Goal: Information Seeking & Learning: Learn about a topic

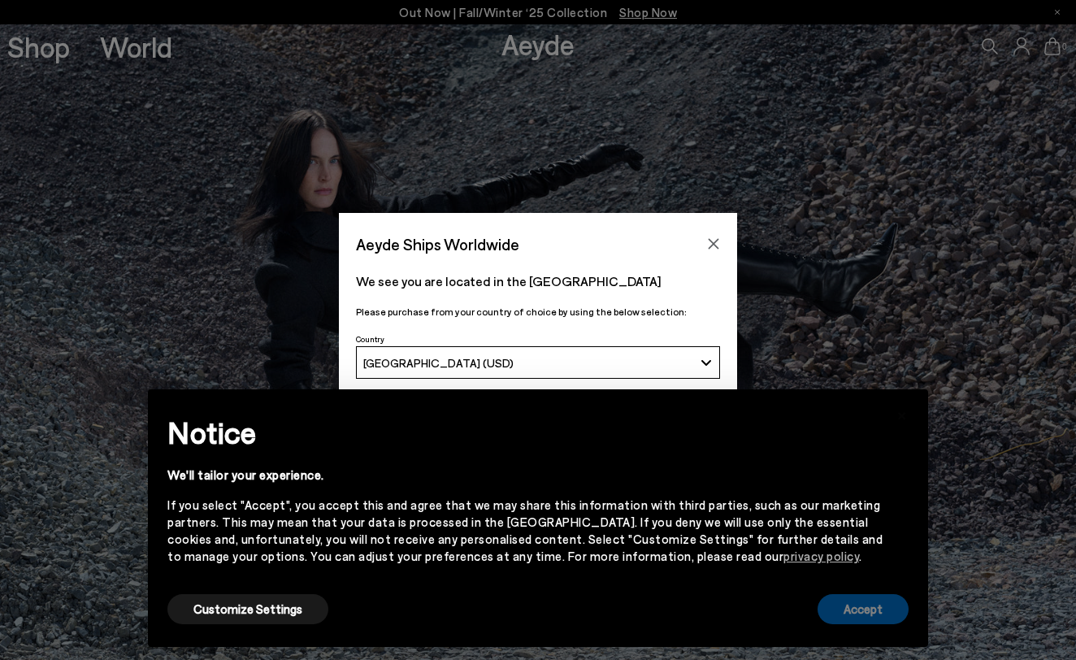
click at [880, 621] on button "Accept" at bounding box center [863, 609] width 91 height 30
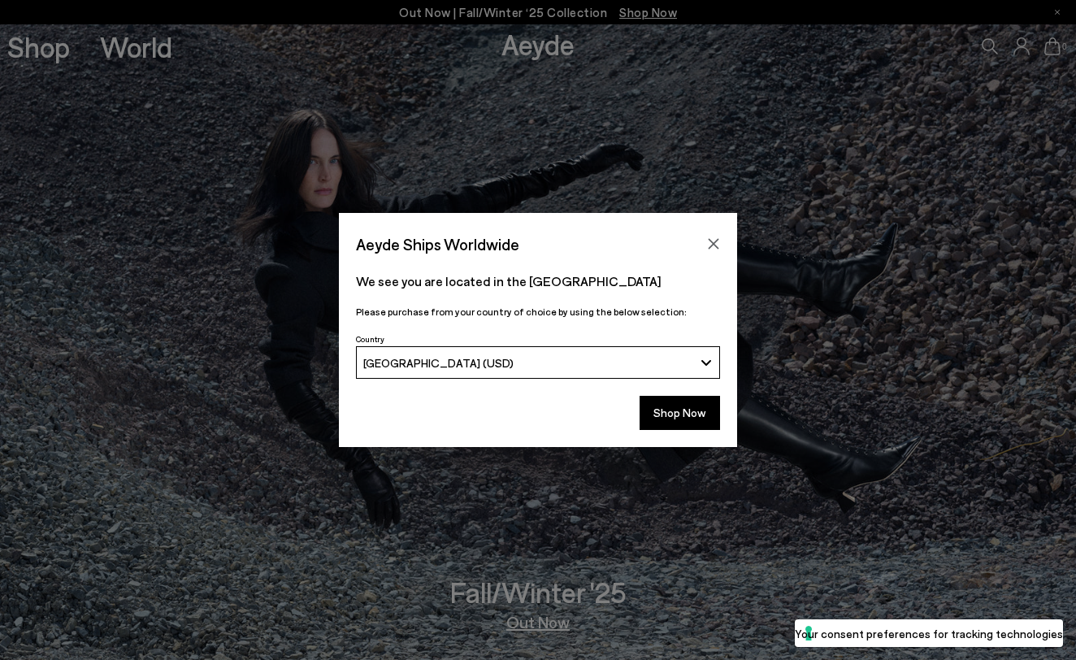
click at [511, 356] on div "[GEOGRAPHIC_DATA] (USD)" at bounding box center [528, 363] width 331 height 14
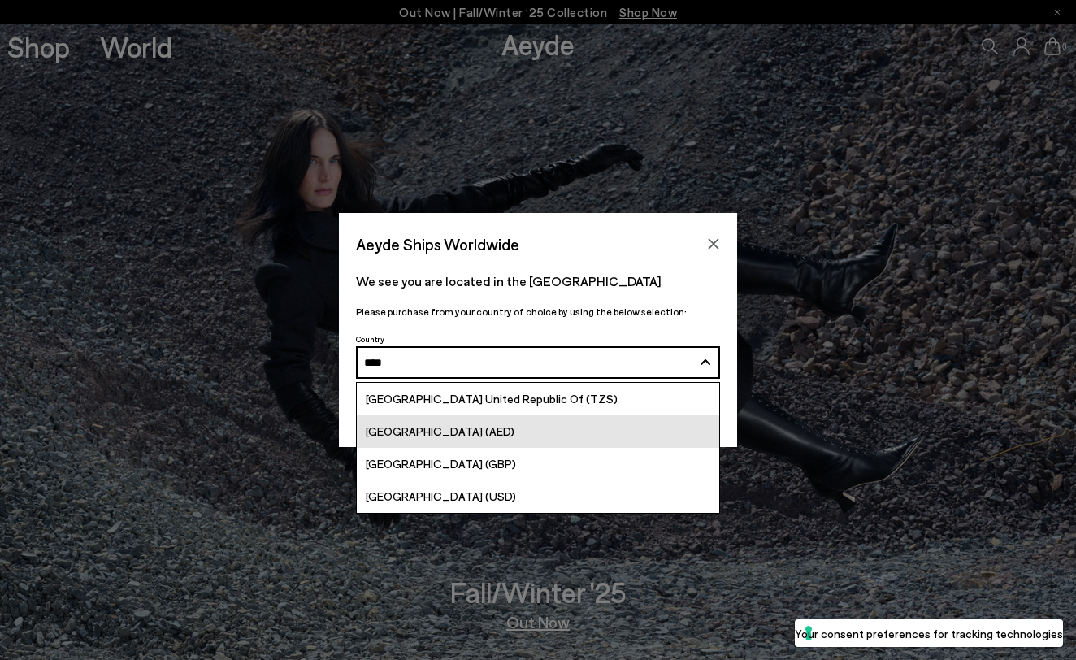
type input "****"
click at [513, 418] on link "[GEOGRAPHIC_DATA] (AED)" at bounding box center [538, 431] width 363 height 33
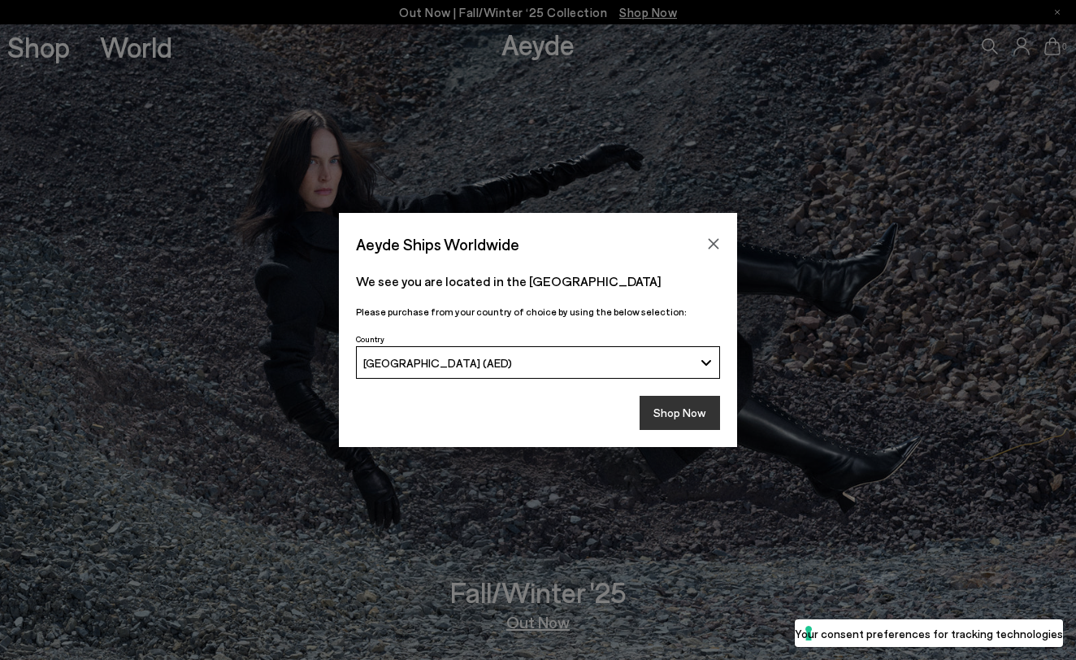
click at [694, 418] on button "Shop Now" at bounding box center [680, 413] width 80 height 34
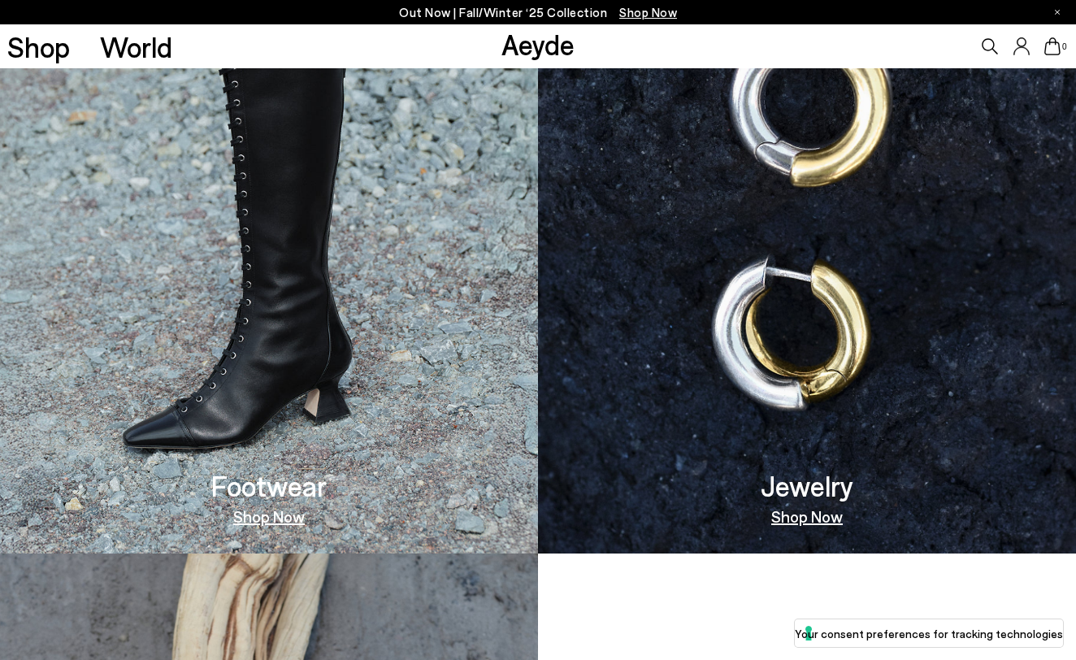
scroll to position [1080, 0]
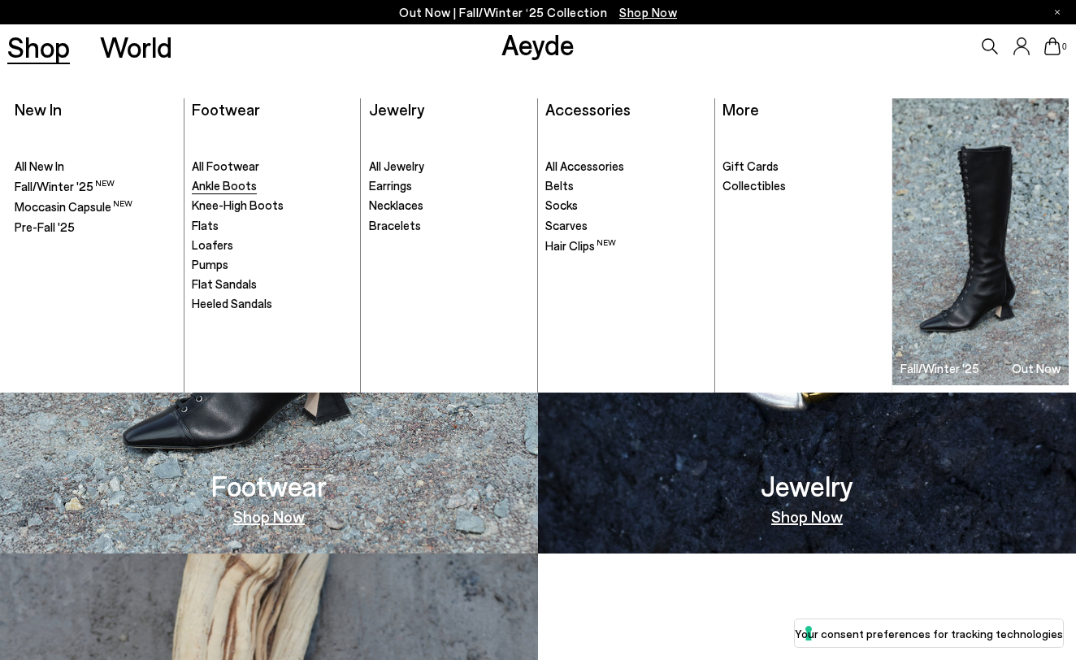
click at [214, 183] on span "Ankle Boots" at bounding box center [224, 185] width 65 height 15
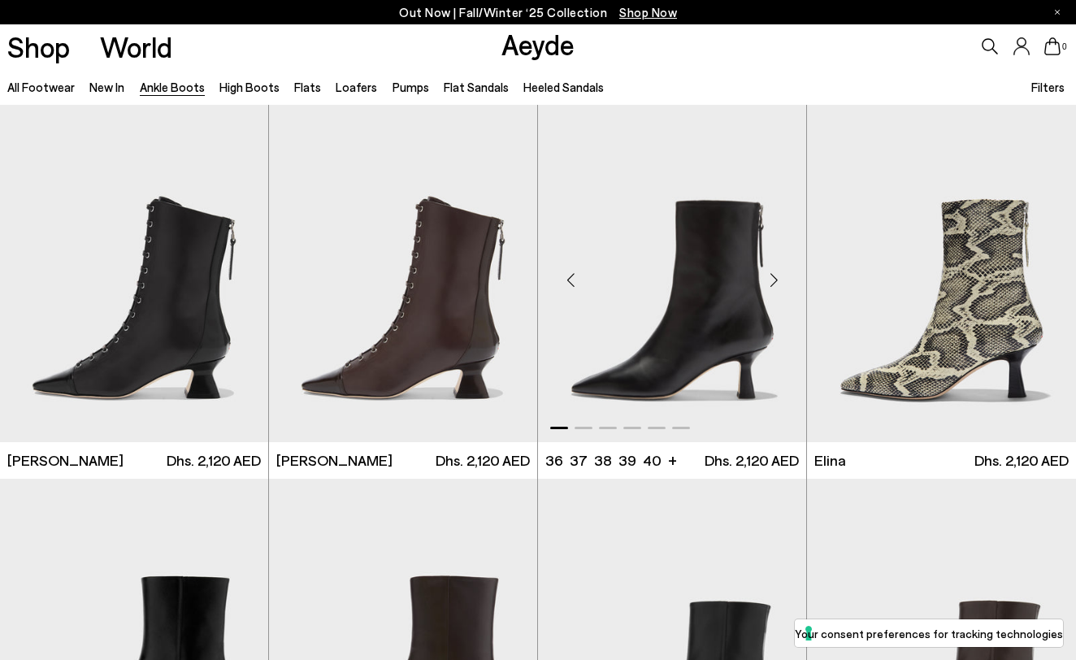
click at [770, 292] on div "Next slide" at bounding box center [774, 280] width 49 height 49
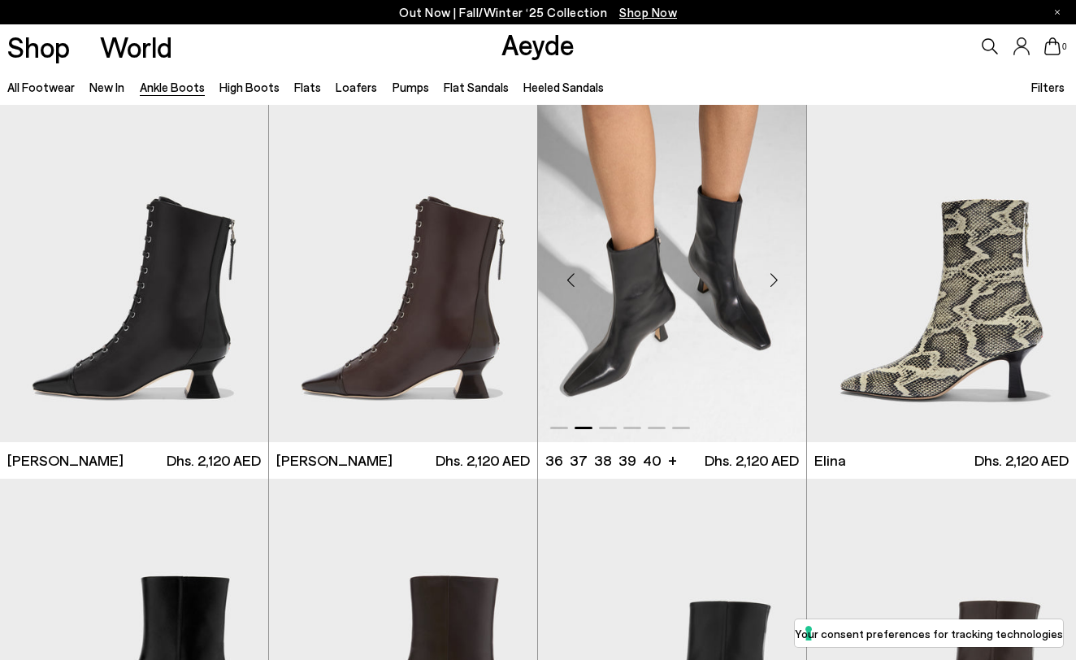
click at [771, 280] on div "Next slide" at bounding box center [774, 280] width 49 height 49
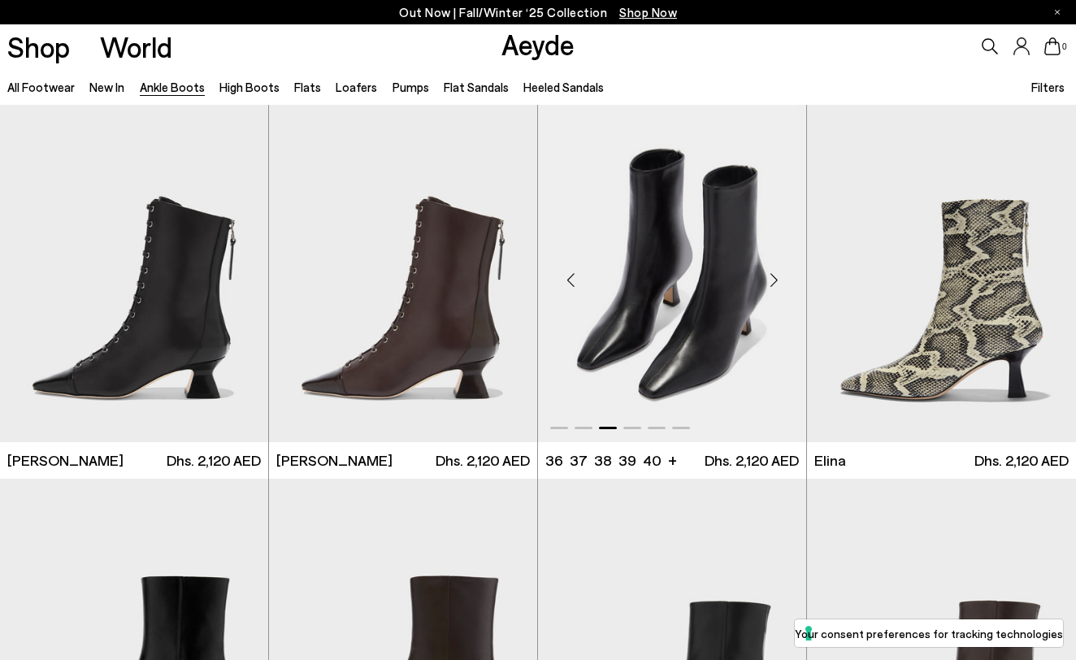
click at [772, 282] on div "Next slide" at bounding box center [774, 280] width 49 height 49
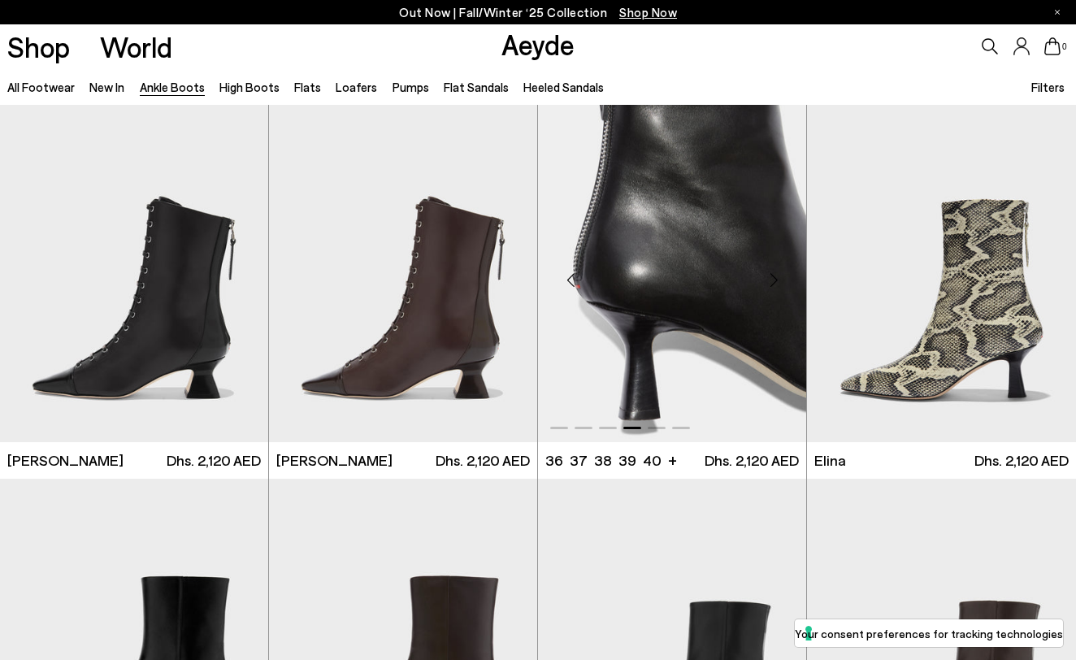
click at [772, 282] on div "Next slide" at bounding box center [774, 280] width 49 height 49
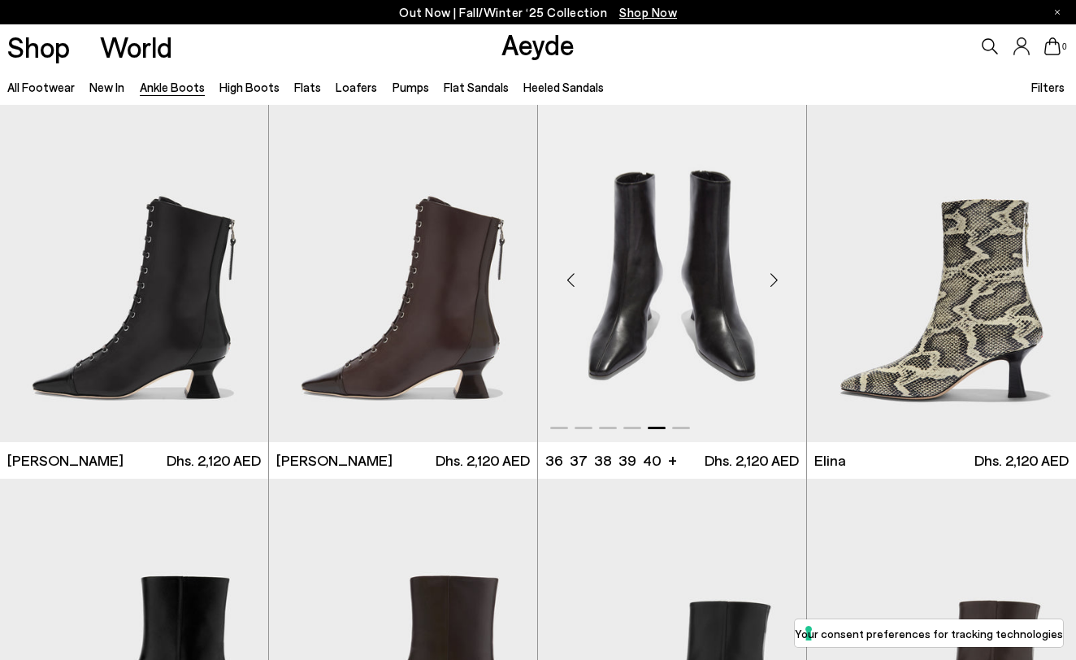
click at [772, 282] on div "Next slide" at bounding box center [774, 280] width 49 height 49
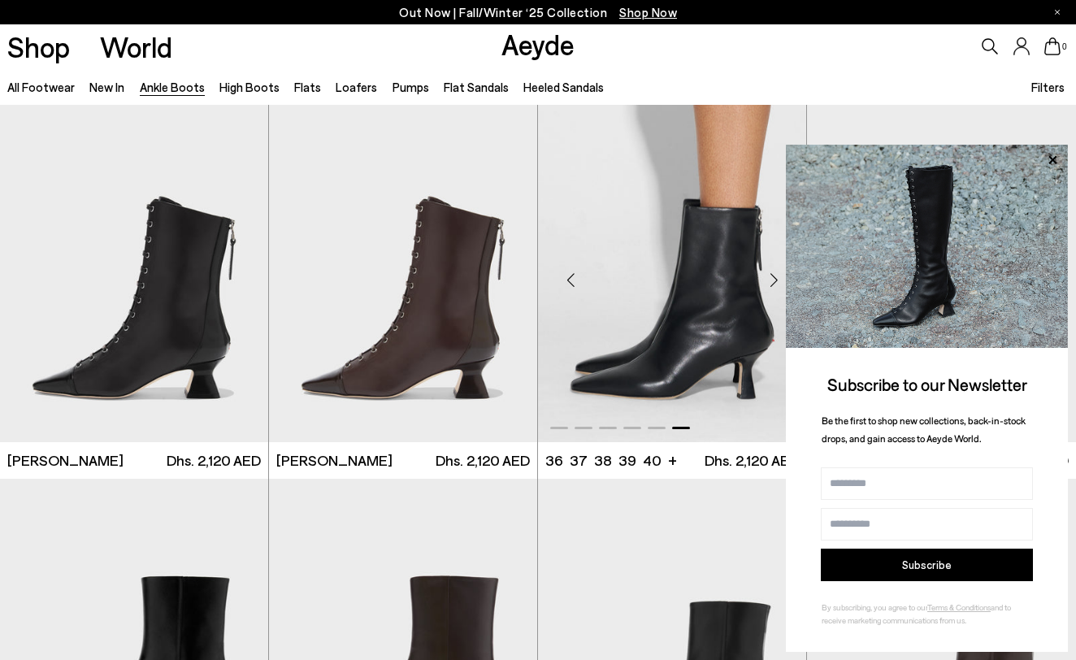
click at [772, 282] on div "Next slide" at bounding box center [774, 280] width 49 height 49
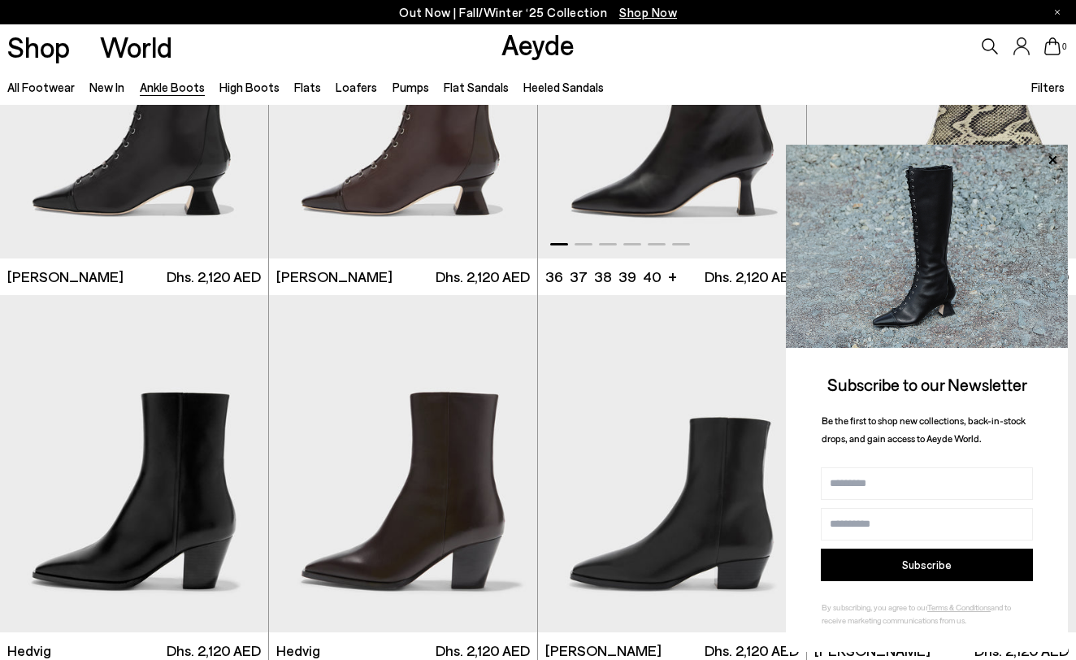
scroll to position [385, 0]
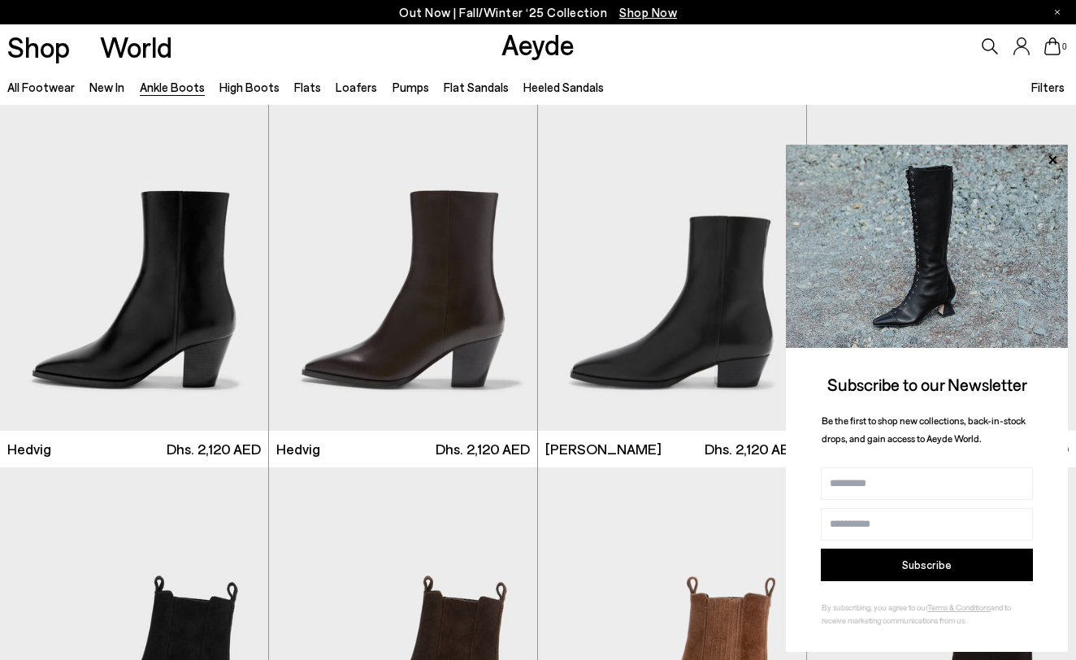
click at [924, 77] on div "All Footwear New In Ankle Boots High Boots Flats Loafers Pumps Flat Sandals Hee…" at bounding box center [538, 86] width 1076 height 37
click at [1049, 163] on icon at bounding box center [1052, 160] width 21 height 21
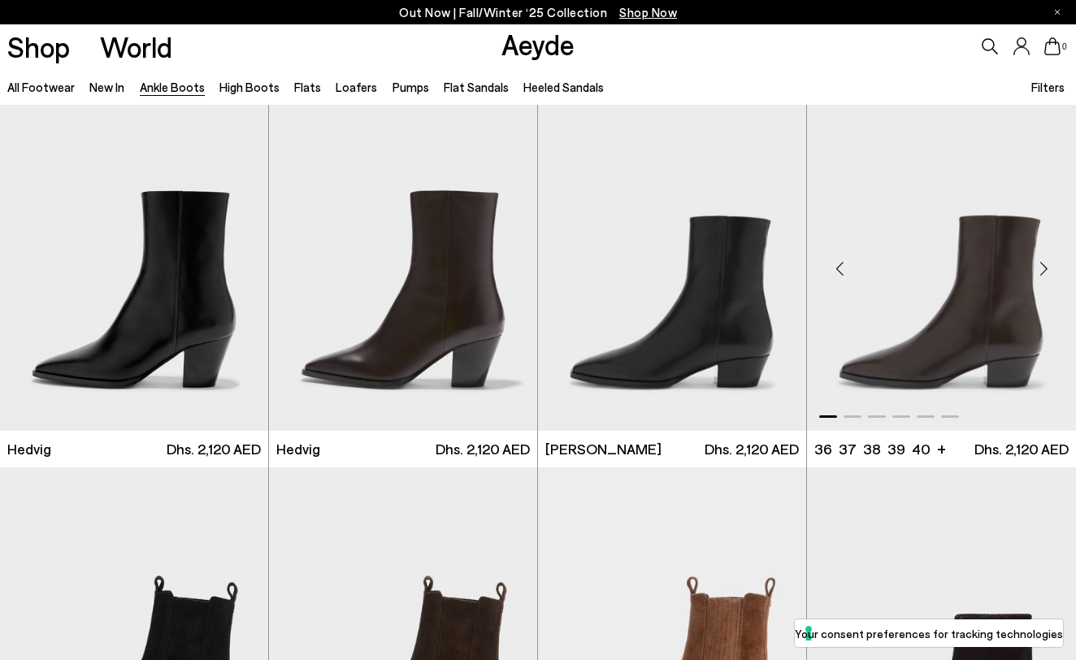
click at [1041, 266] on div "Next slide" at bounding box center [1043, 269] width 49 height 49
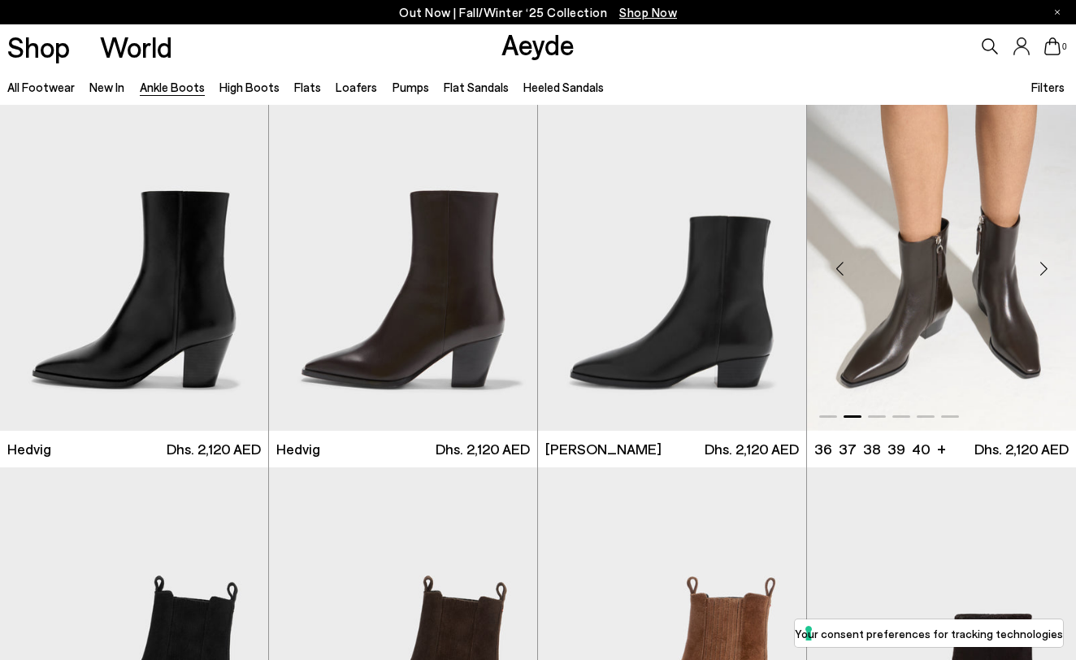
click at [1041, 266] on div "Next slide" at bounding box center [1043, 269] width 49 height 49
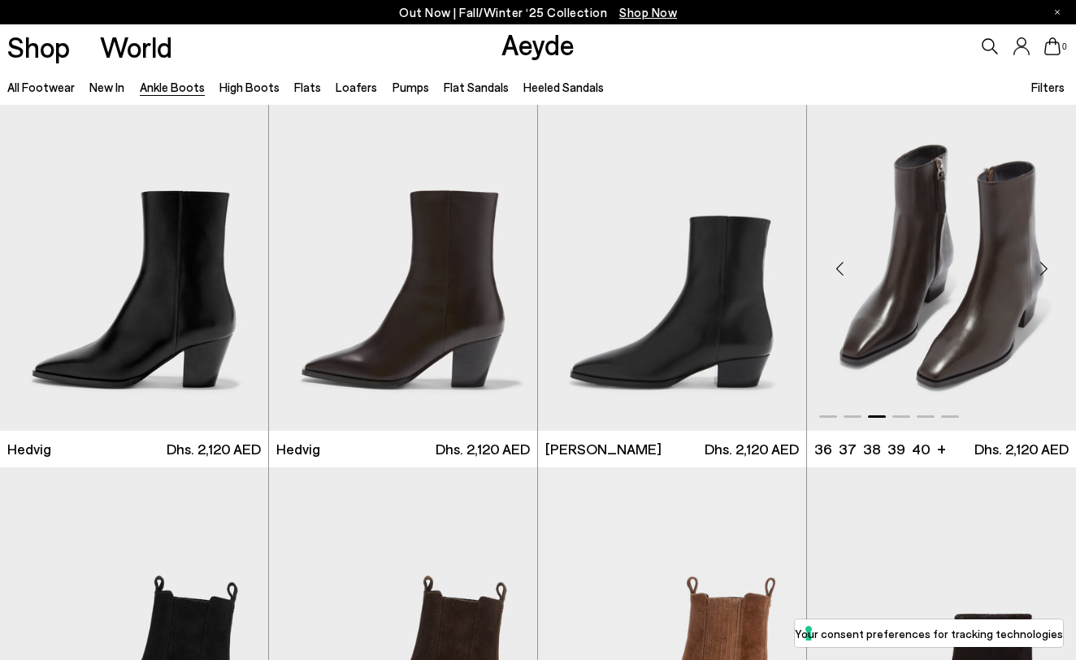
click at [1043, 267] on div "Next slide" at bounding box center [1043, 269] width 49 height 49
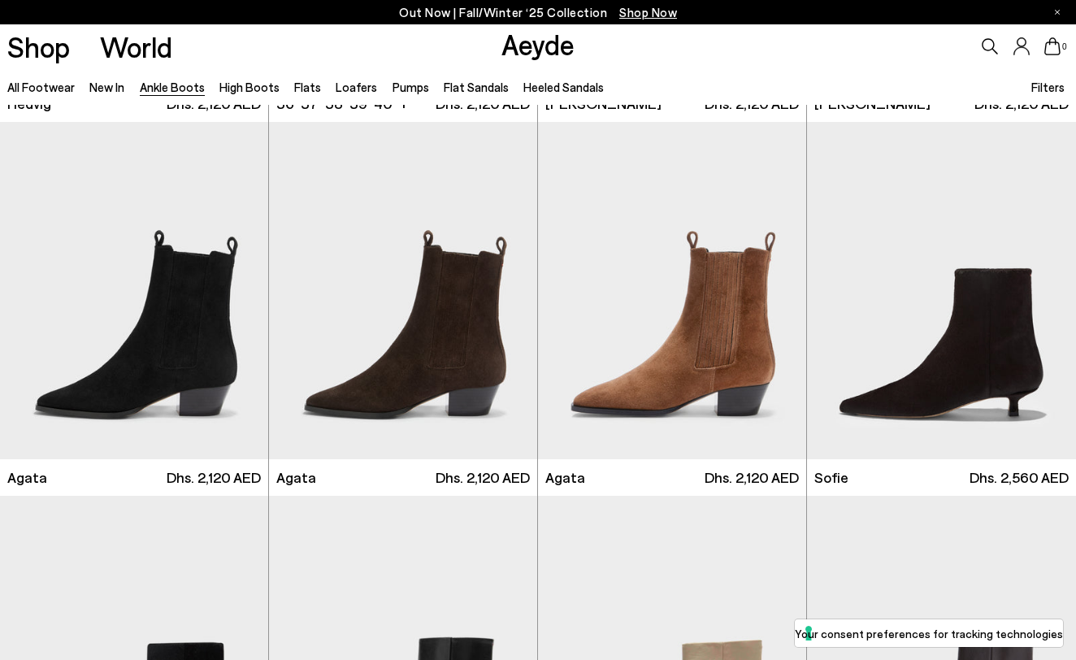
scroll to position [750, 0]
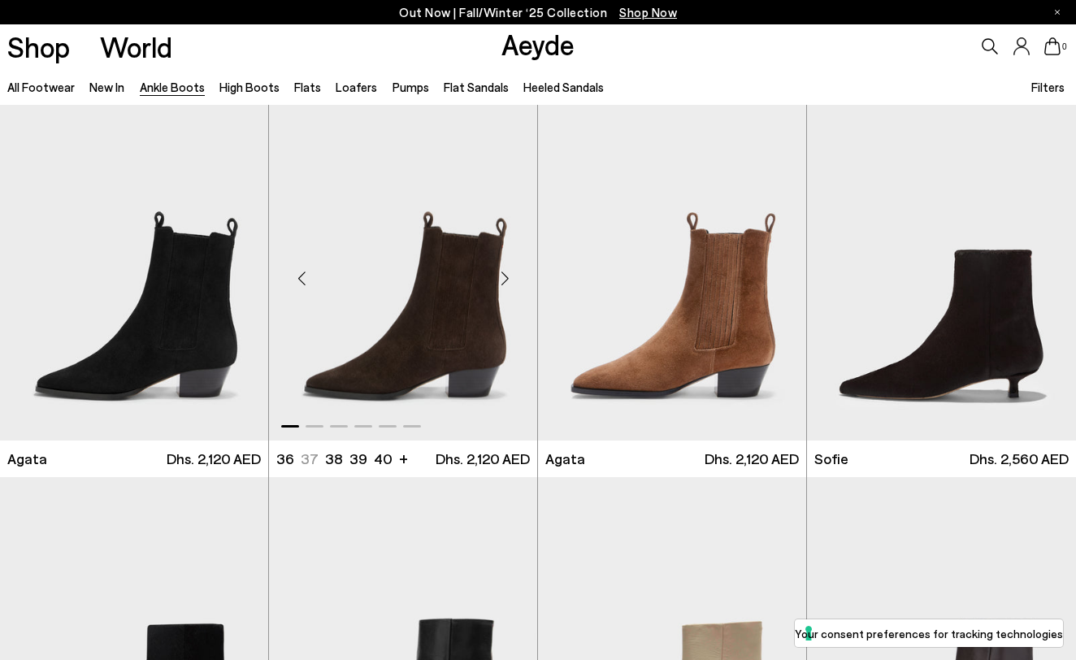
click at [502, 286] on div "Next slide" at bounding box center [504, 278] width 49 height 49
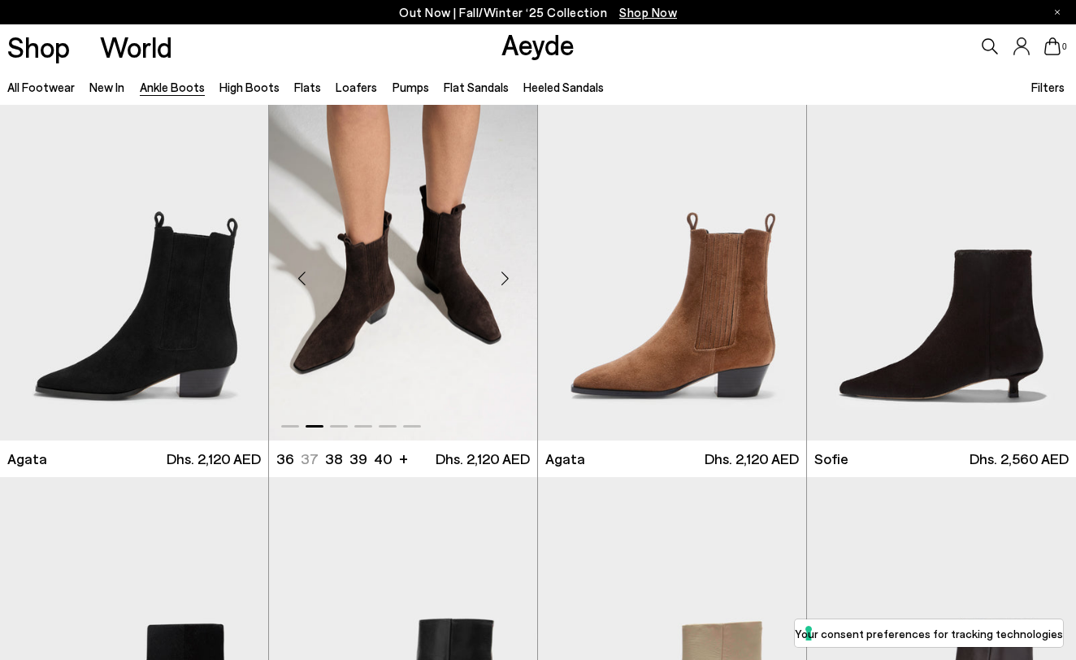
click at [502, 286] on div "Next slide" at bounding box center [504, 278] width 49 height 49
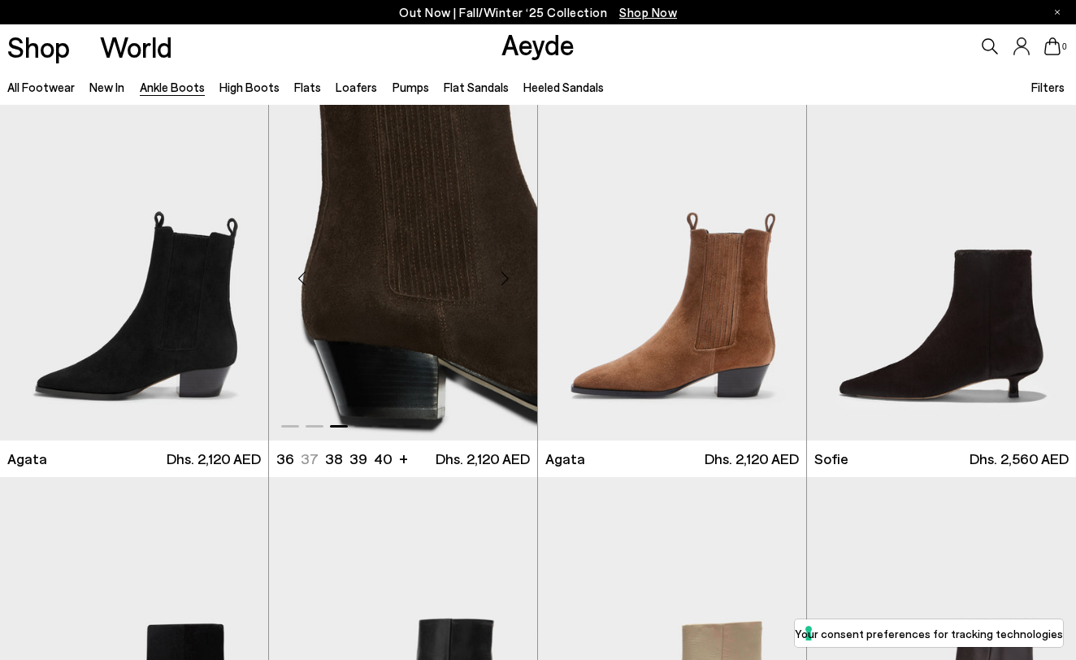
click at [502, 286] on div "Next slide" at bounding box center [504, 278] width 49 height 49
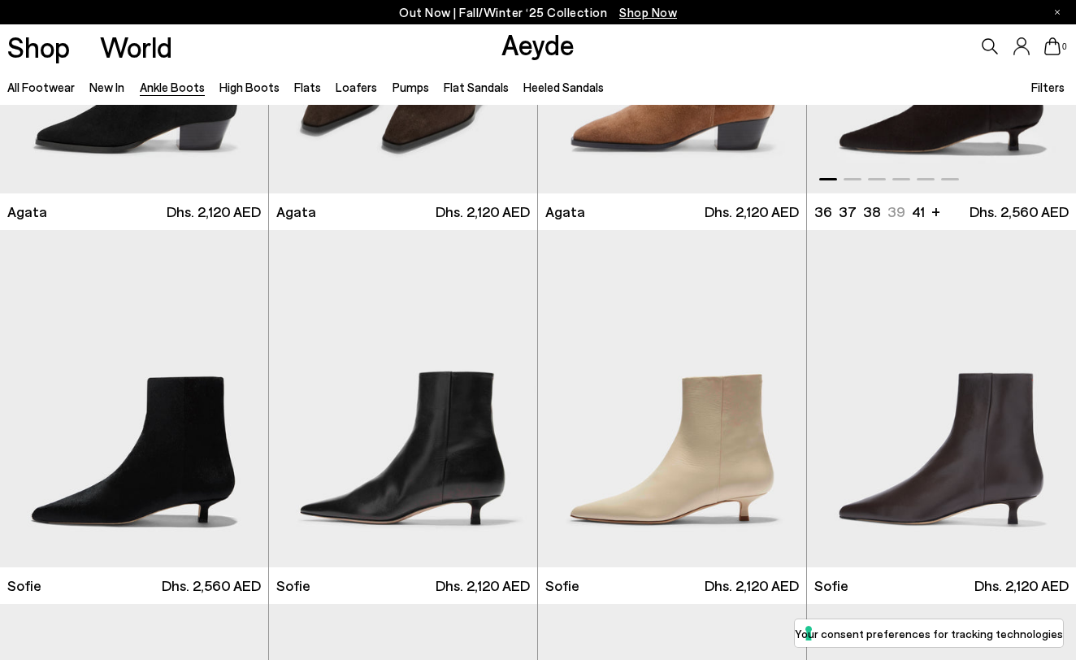
scroll to position [1041, 0]
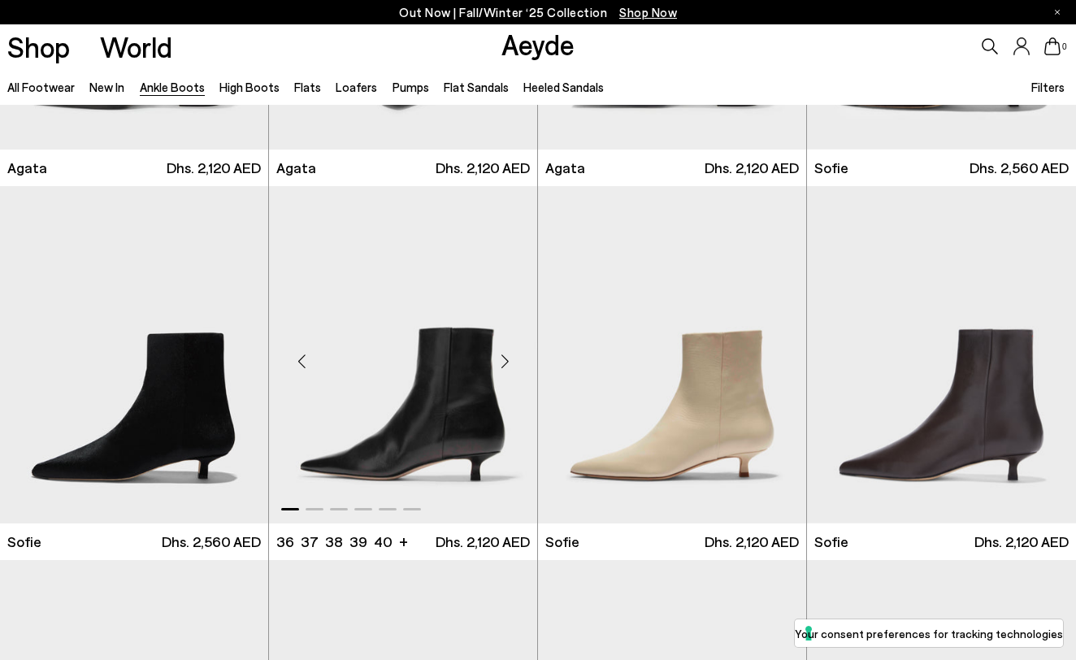
click at [509, 360] on div "Next slide" at bounding box center [504, 361] width 49 height 49
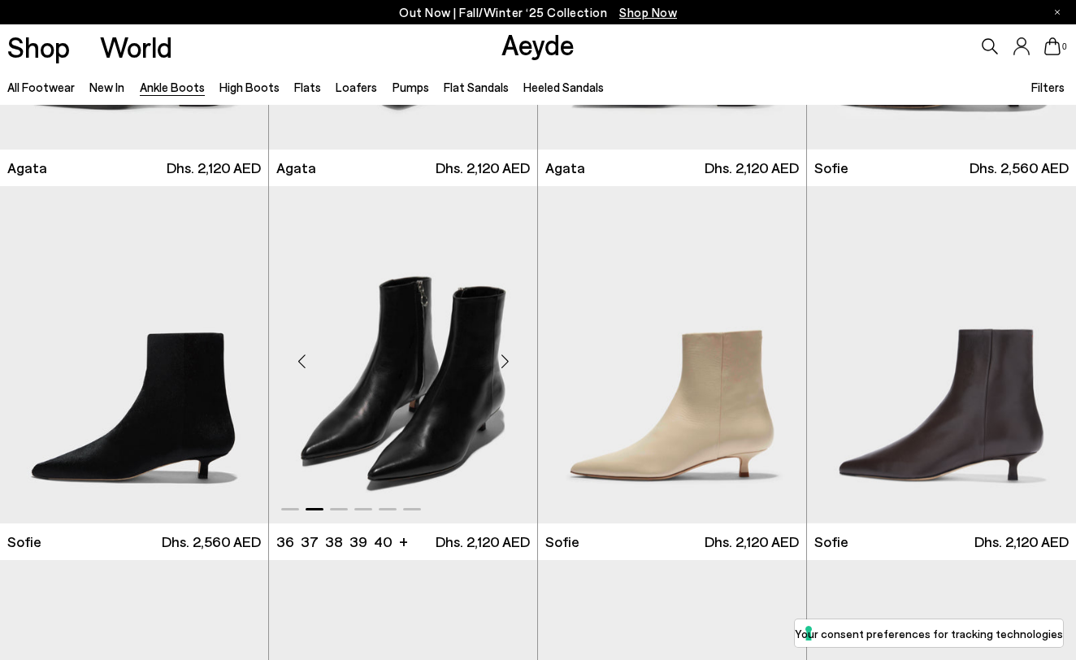
click at [509, 360] on div "Next slide" at bounding box center [504, 361] width 49 height 49
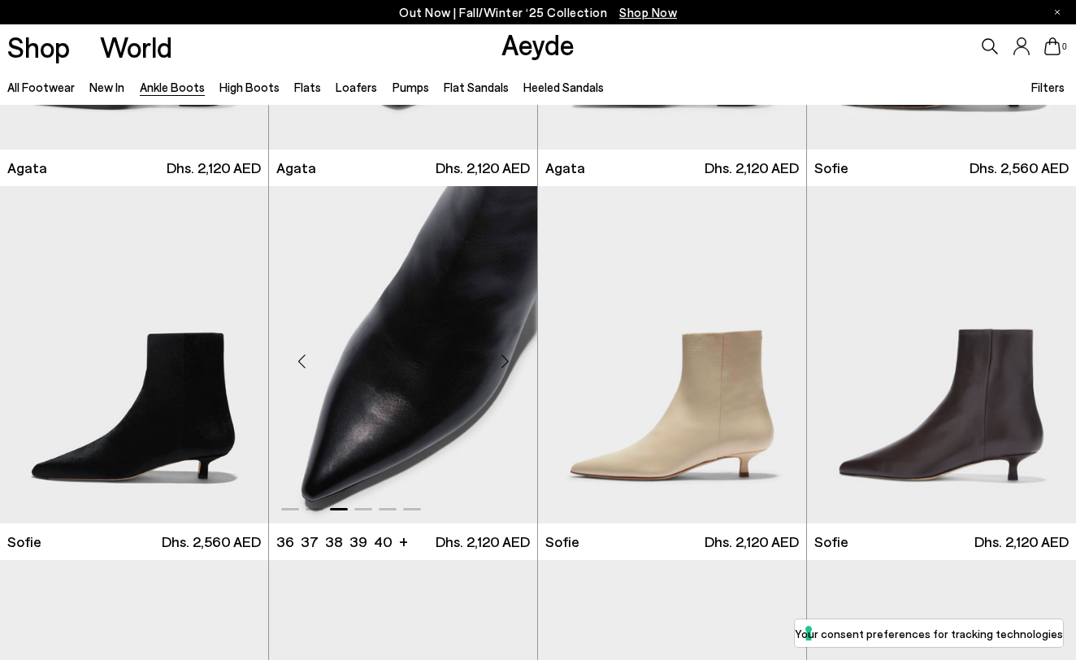
click at [509, 360] on div "Next slide" at bounding box center [504, 361] width 49 height 49
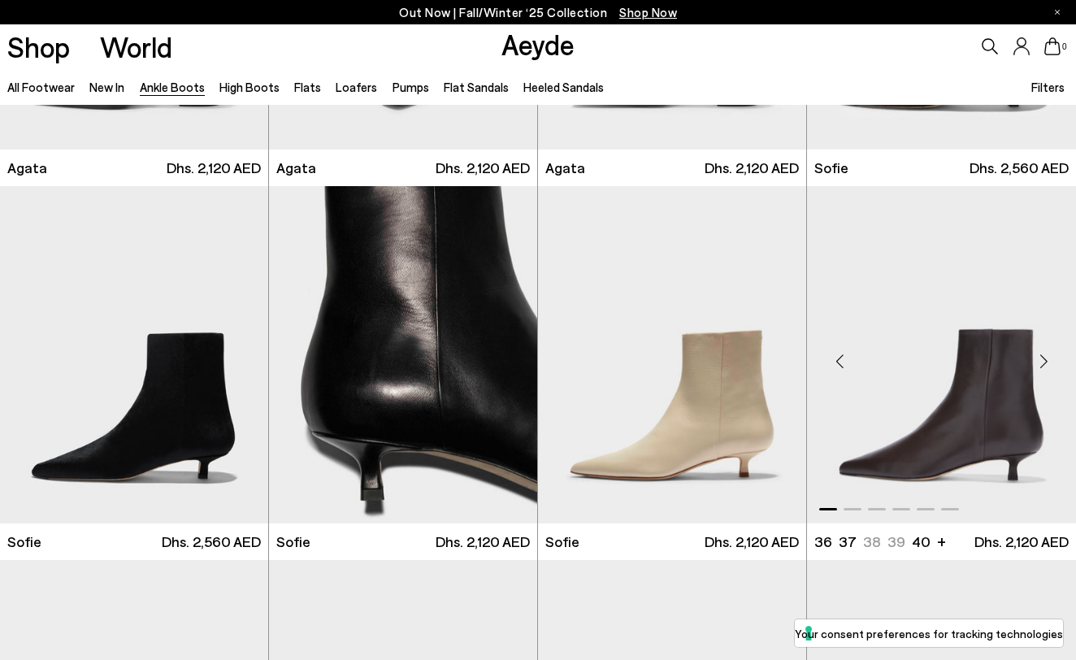
click at [1045, 365] on div "Next slide" at bounding box center [1043, 361] width 49 height 49
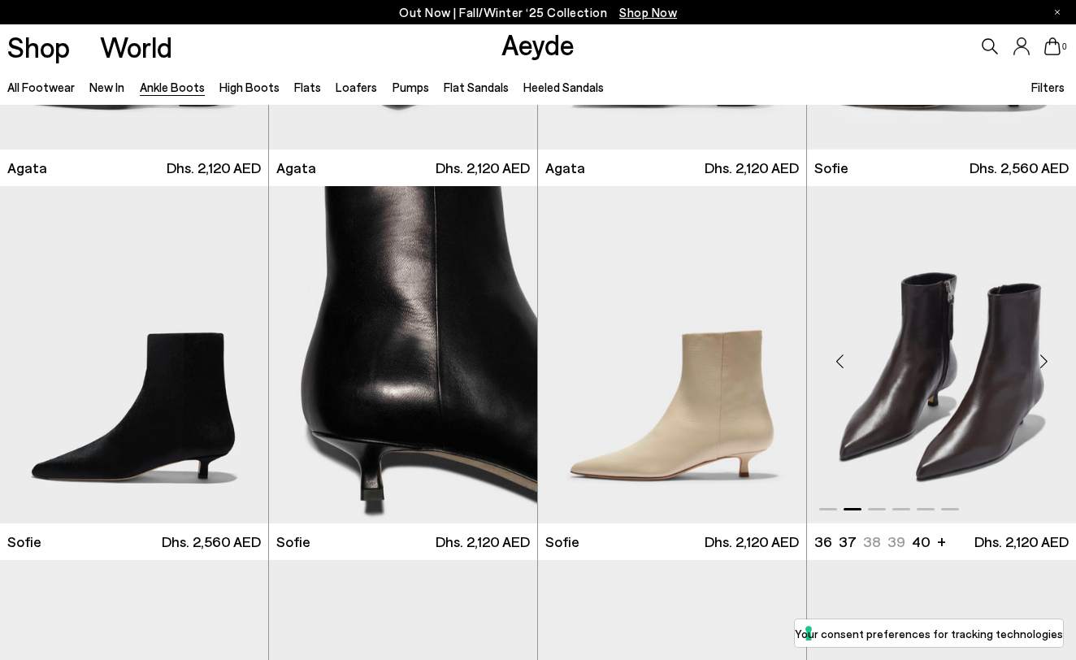
click at [1045, 365] on div "Next slide" at bounding box center [1043, 361] width 49 height 49
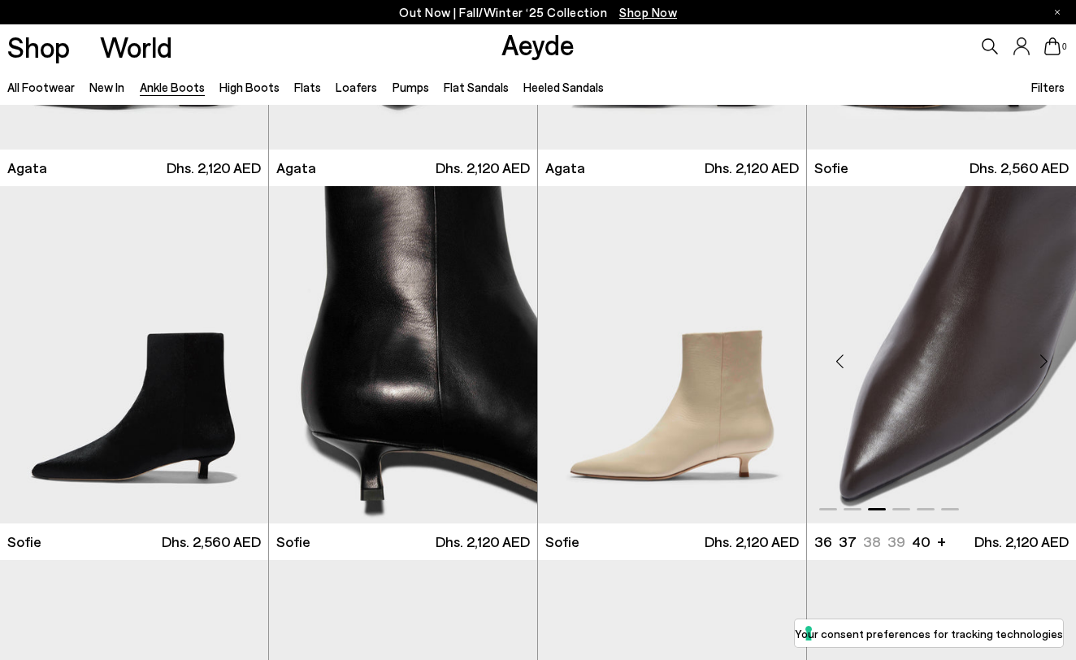
click at [1045, 365] on div "Next slide" at bounding box center [1043, 361] width 49 height 49
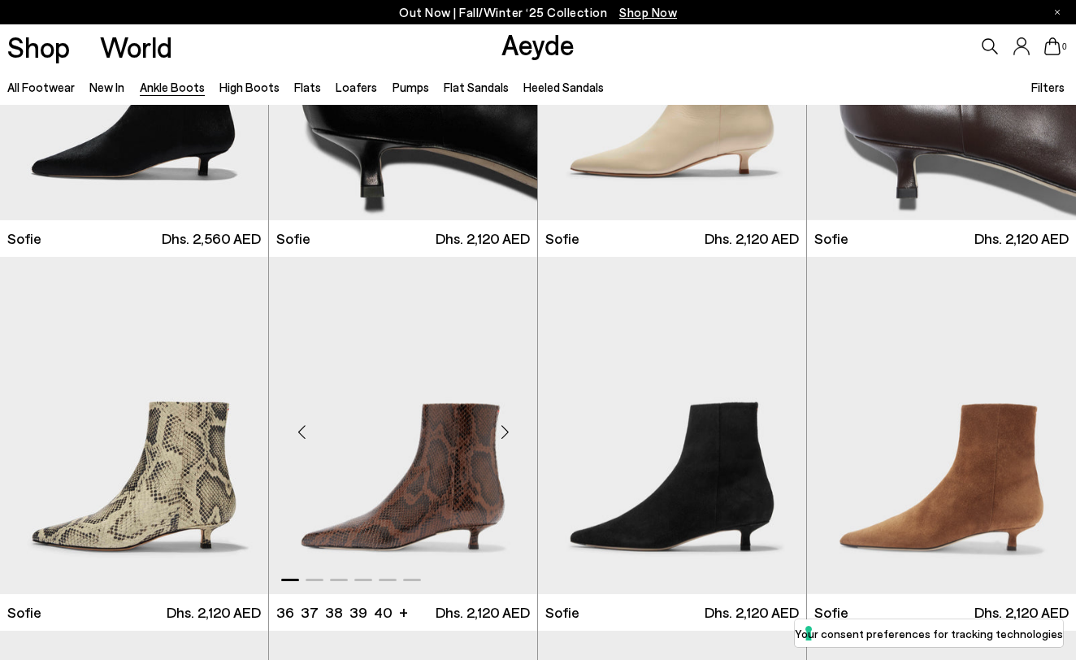
scroll to position [1399, 0]
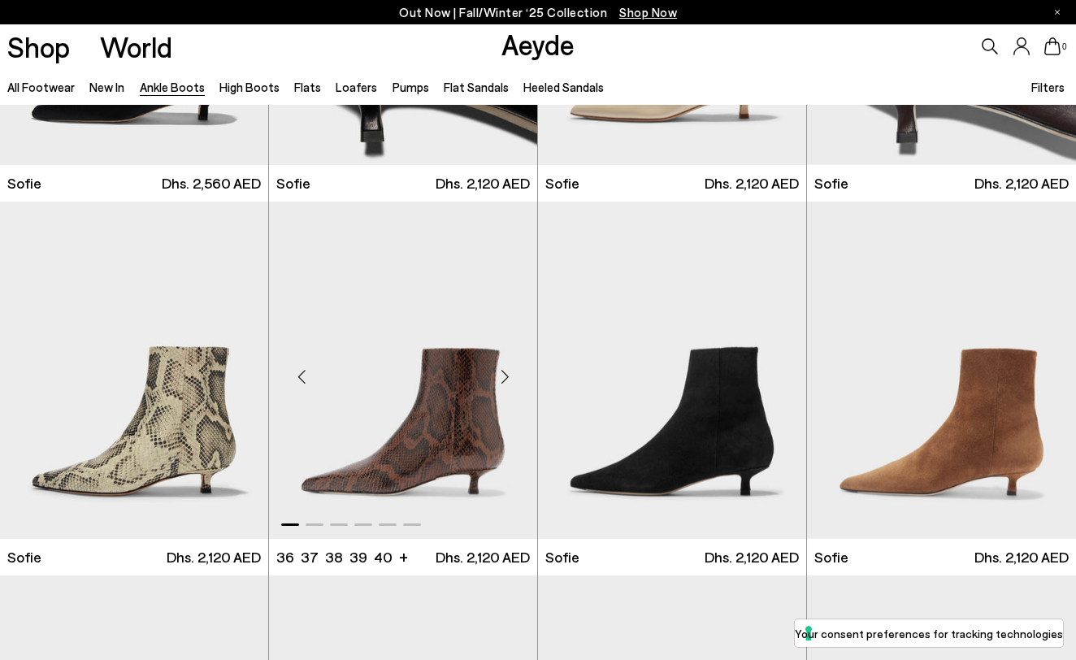
click at [500, 378] on div "Next slide" at bounding box center [504, 377] width 49 height 49
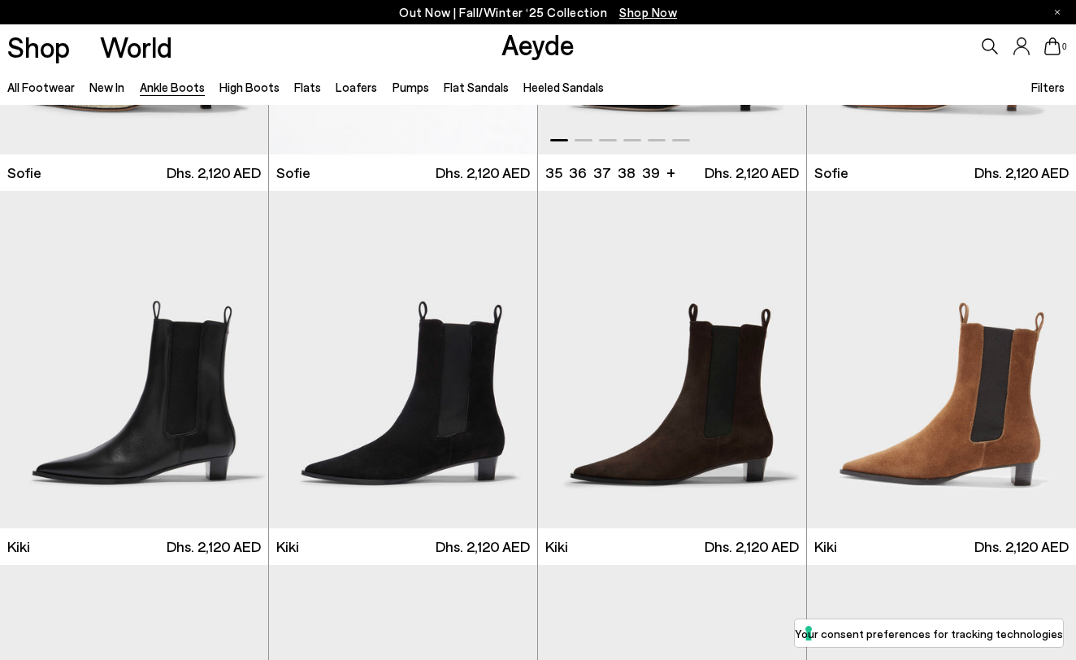
scroll to position [1784, 0]
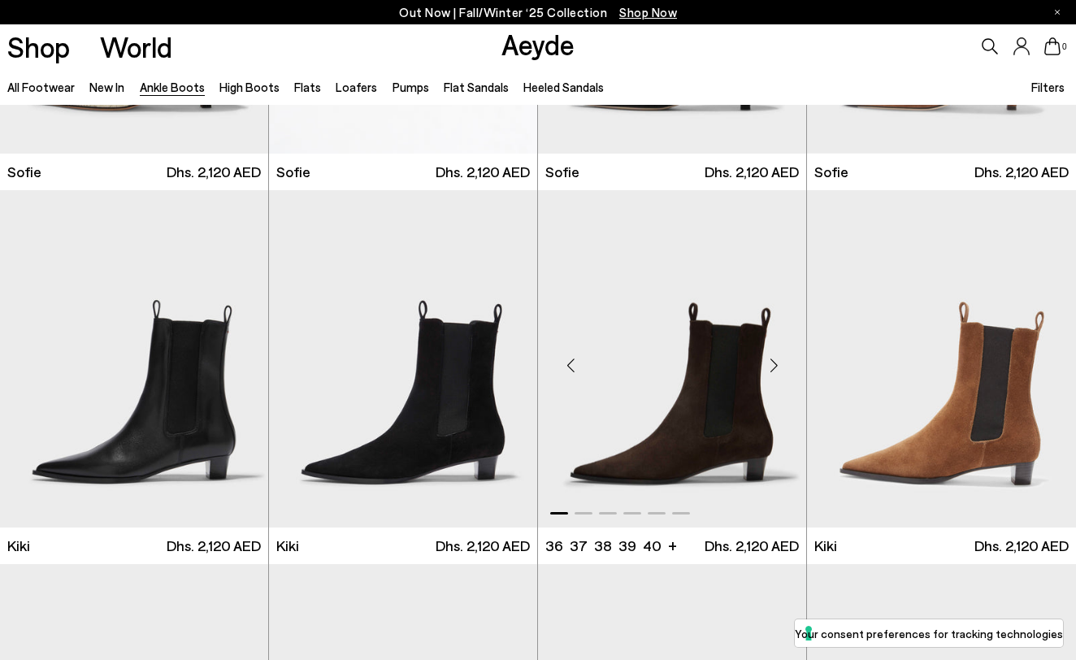
click at [775, 369] on div "Next slide" at bounding box center [774, 365] width 49 height 49
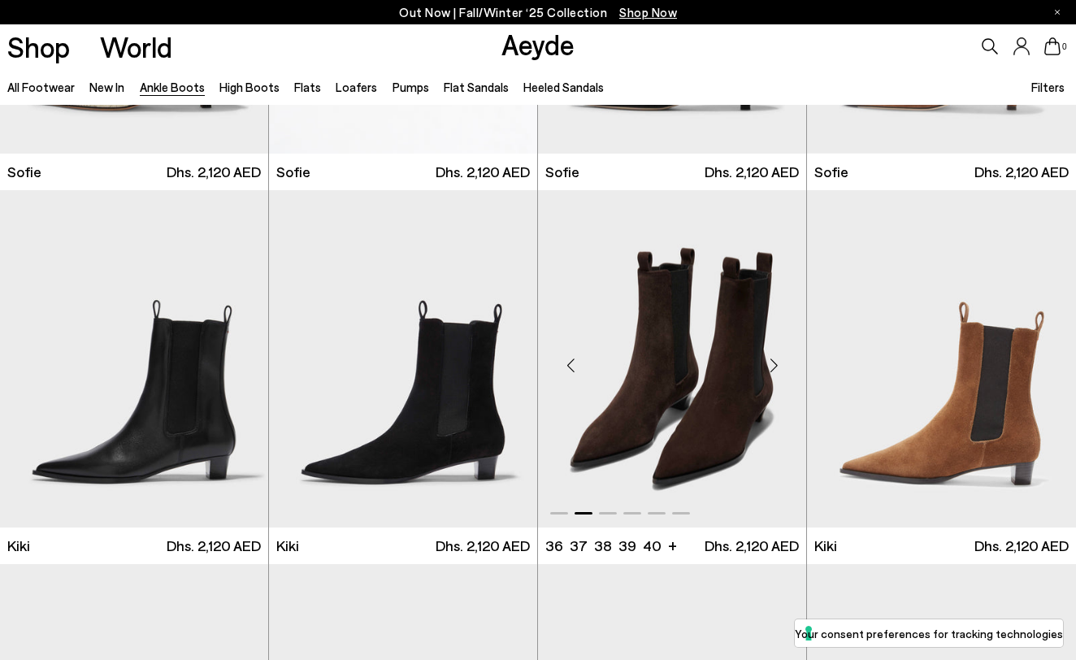
click at [775, 369] on div "Next slide" at bounding box center [774, 365] width 49 height 49
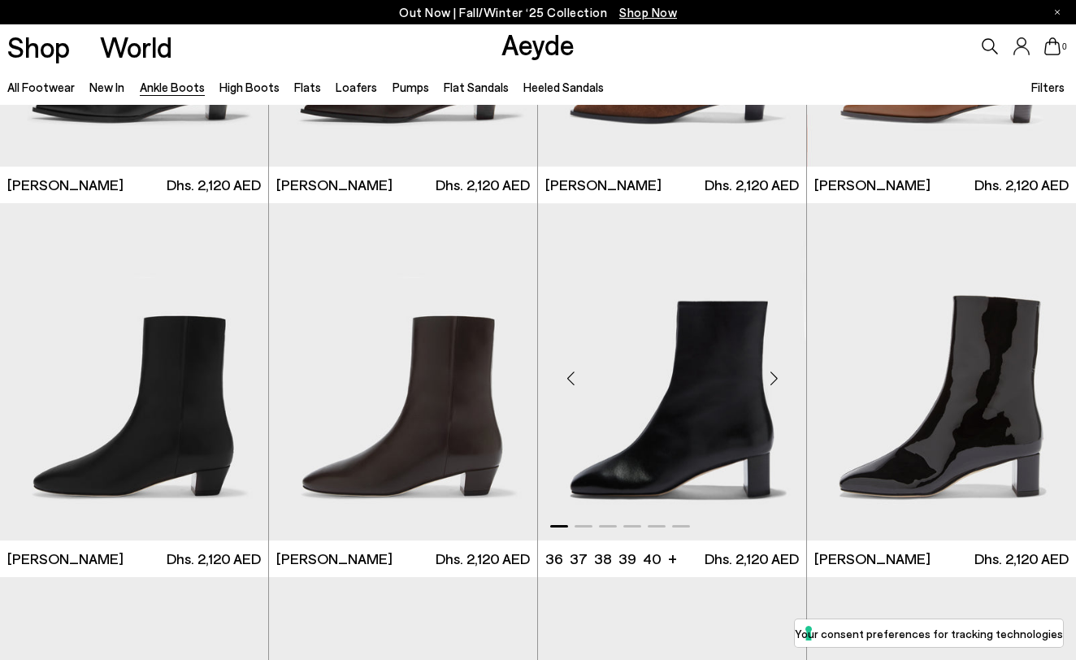
scroll to position [2541, 0]
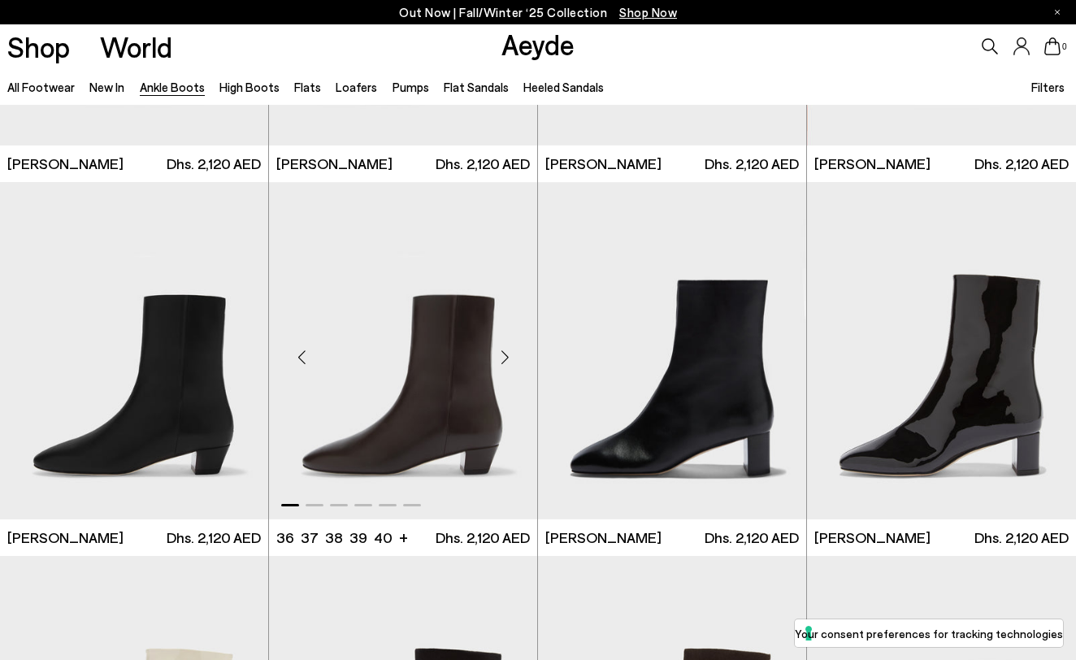
click at [501, 353] on div "Next slide" at bounding box center [504, 356] width 49 height 49
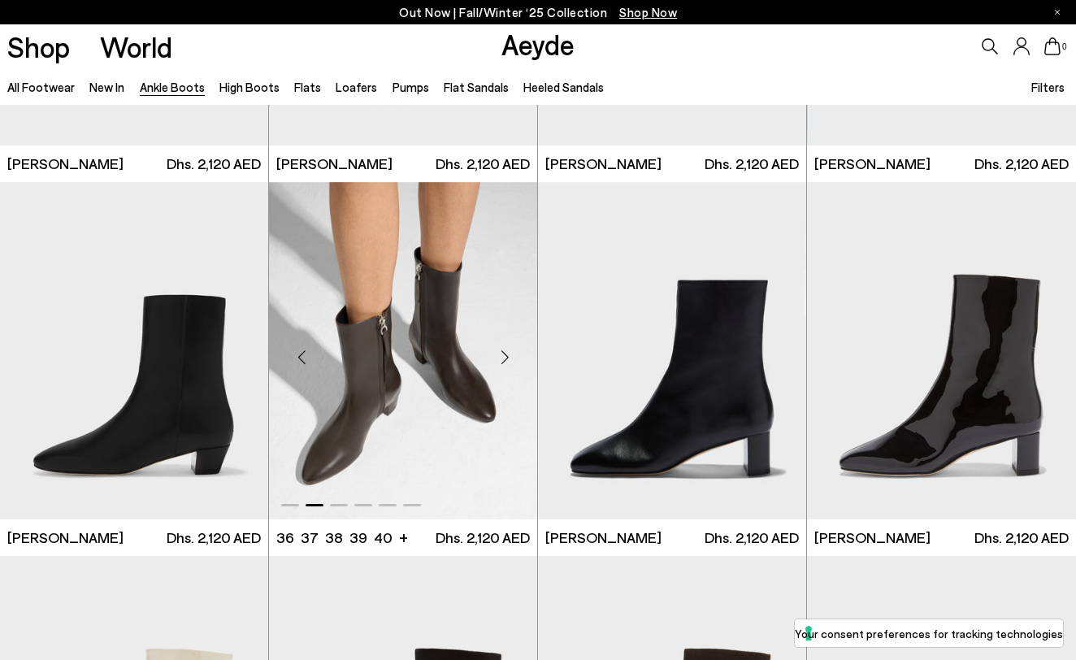
click at [501, 353] on div "Next slide" at bounding box center [504, 356] width 49 height 49
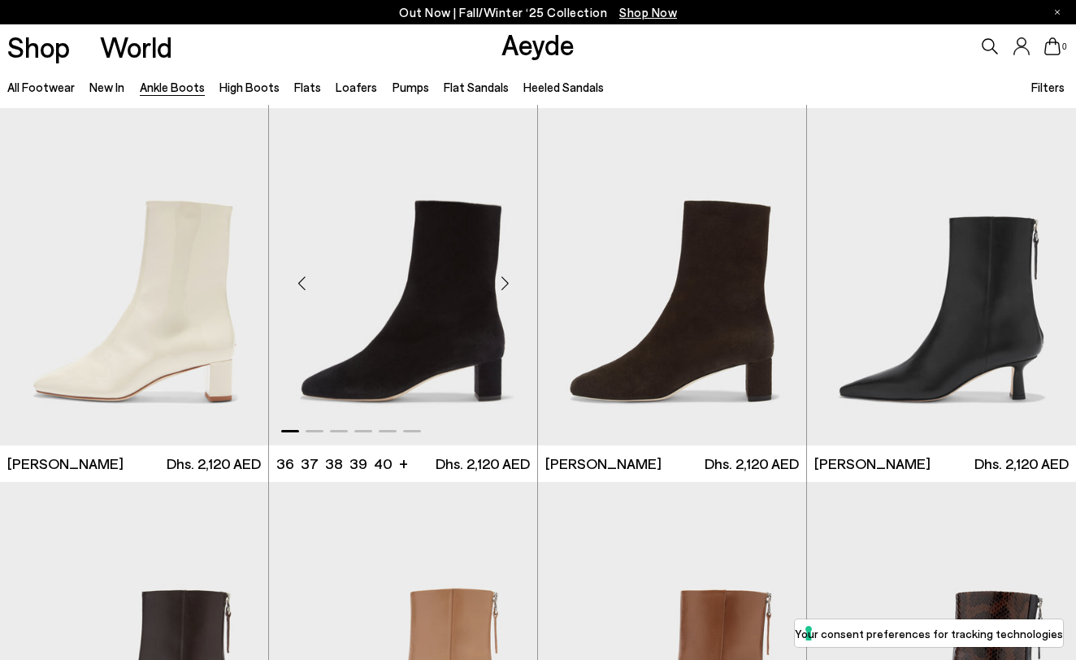
scroll to position [3276, 0]
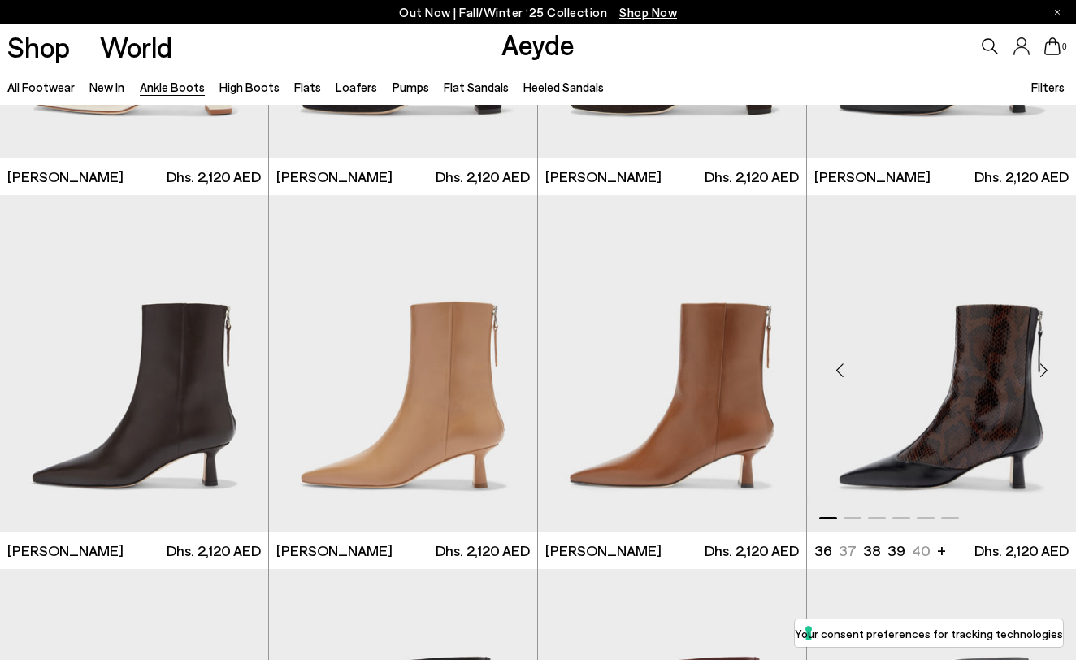
click at [1036, 358] on div "Next slide" at bounding box center [1043, 369] width 49 height 49
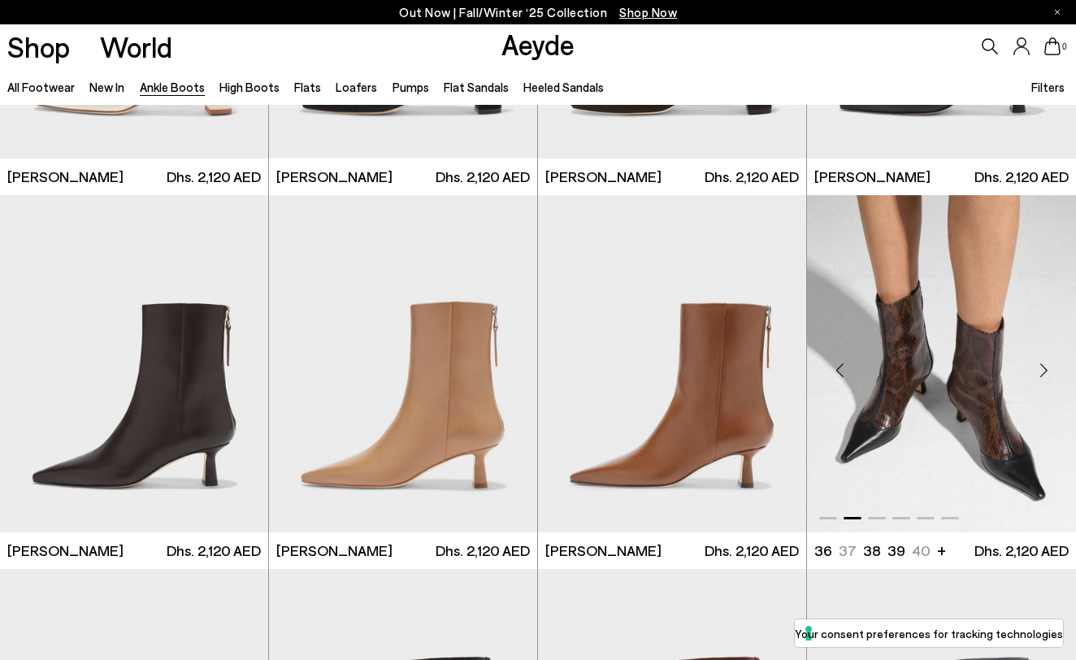
click at [1036, 358] on div "Next slide" at bounding box center [1043, 369] width 49 height 49
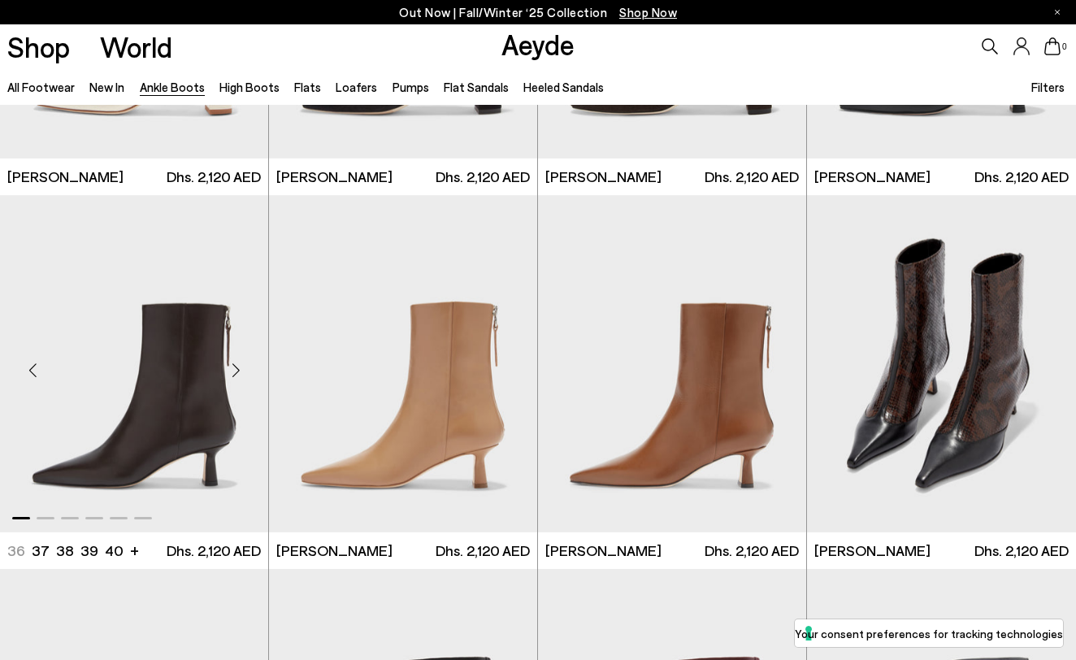
click at [238, 372] on div "Next slide" at bounding box center [235, 369] width 49 height 49
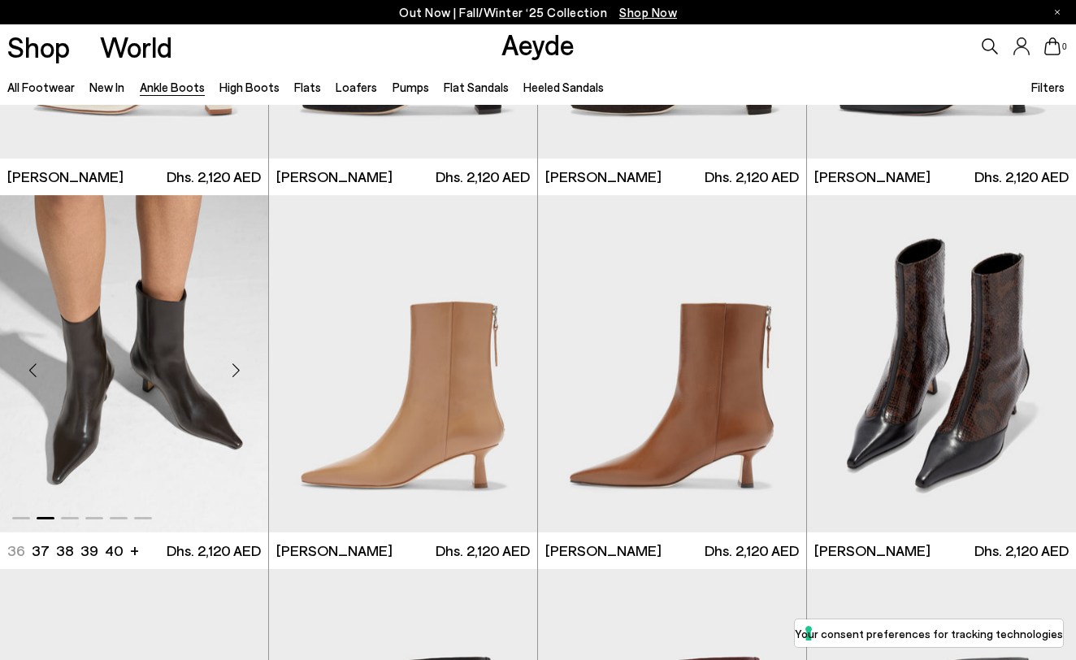
click at [238, 372] on div "Next slide" at bounding box center [235, 369] width 49 height 49
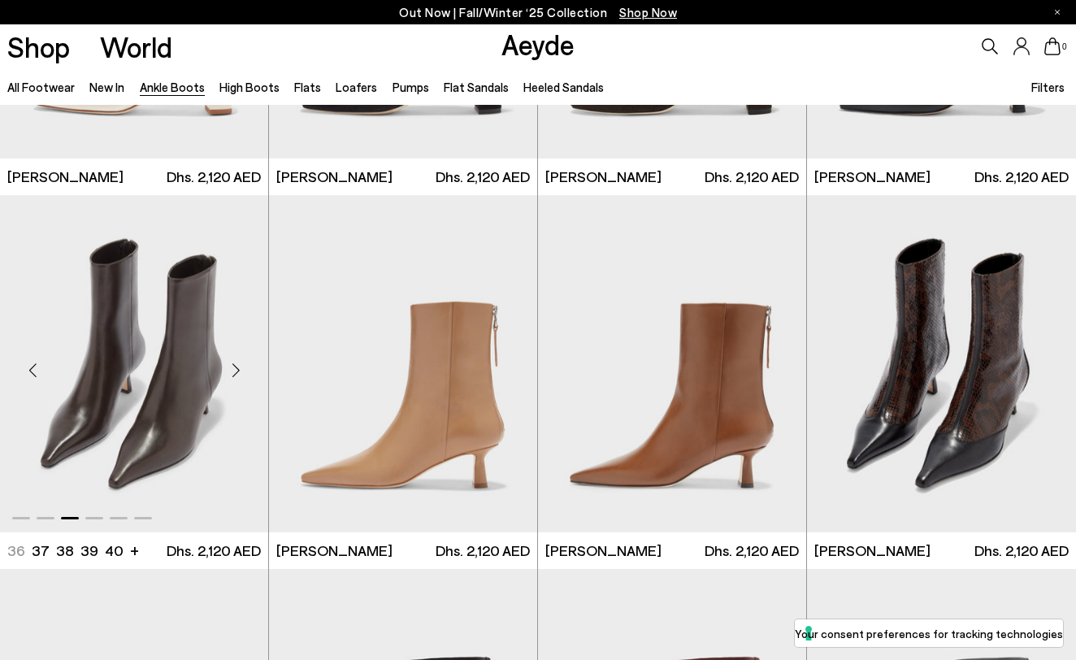
click at [238, 372] on div "Next slide" at bounding box center [235, 369] width 49 height 49
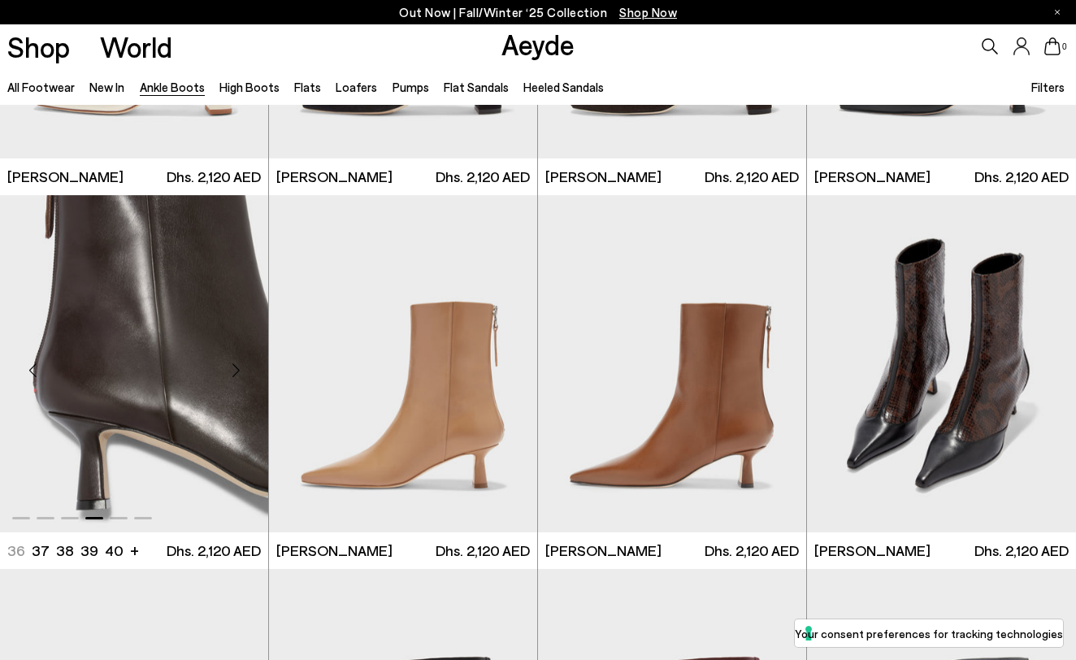
click at [238, 372] on div "Next slide" at bounding box center [235, 369] width 49 height 49
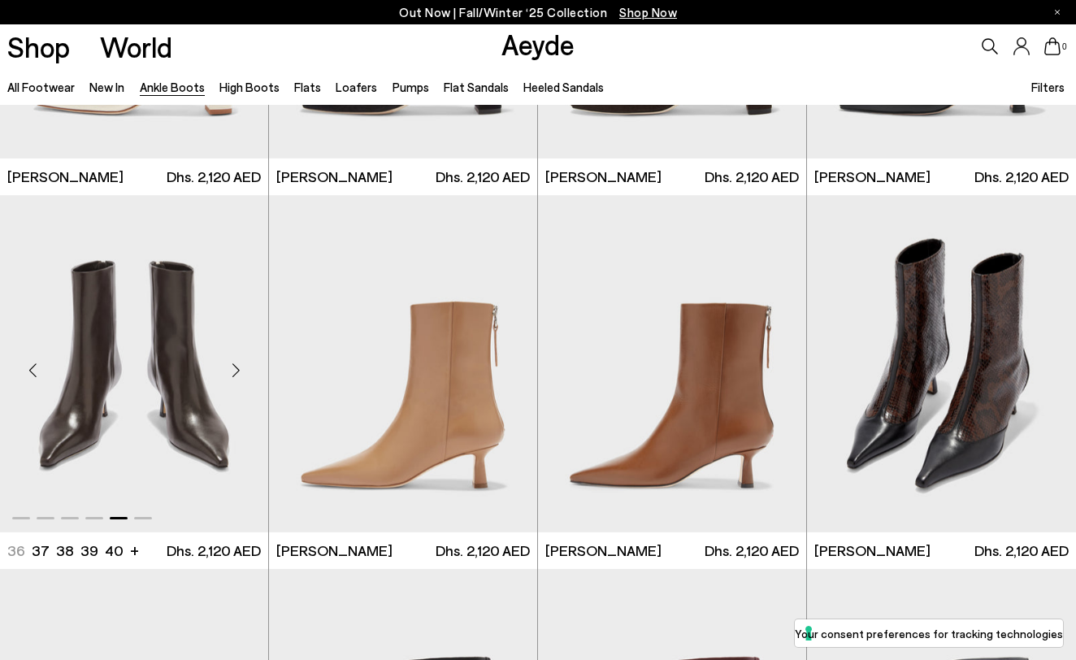
click at [238, 372] on div "Next slide" at bounding box center [235, 369] width 49 height 49
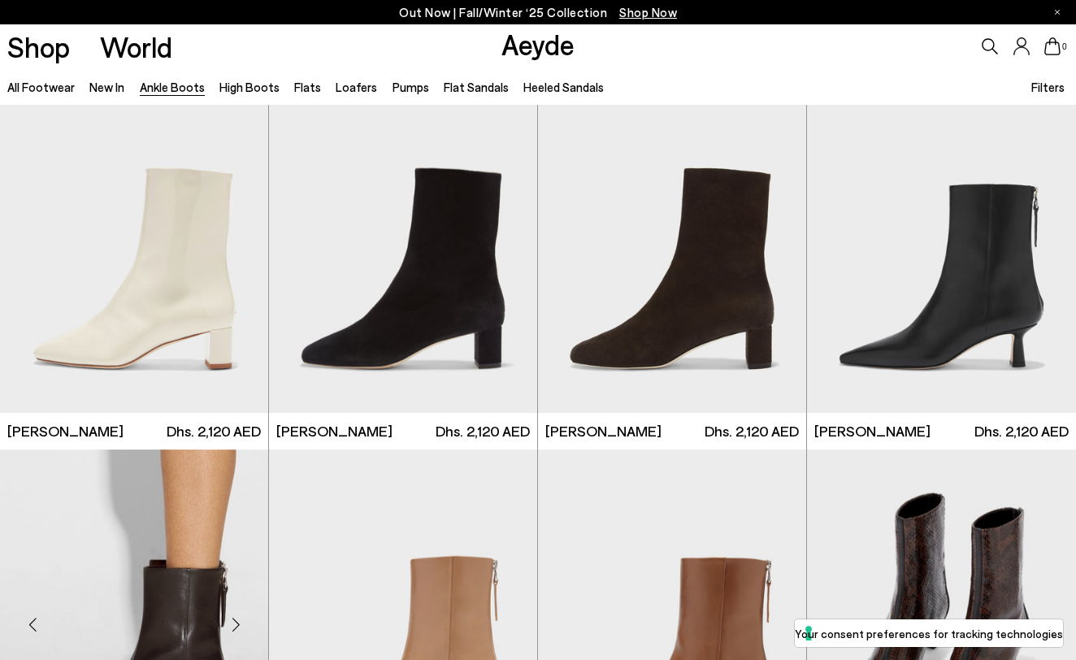
scroll to position [3020, 0]
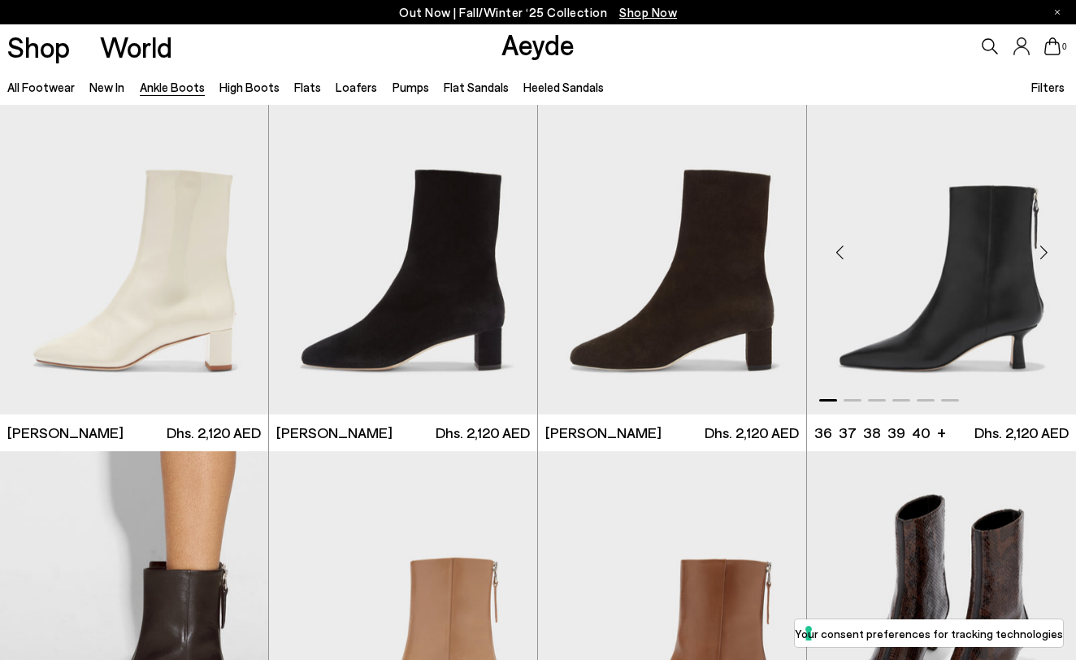
click at [1045, 247] on div "Next slide" at bounding box center [1043, 252] width 49 height 49
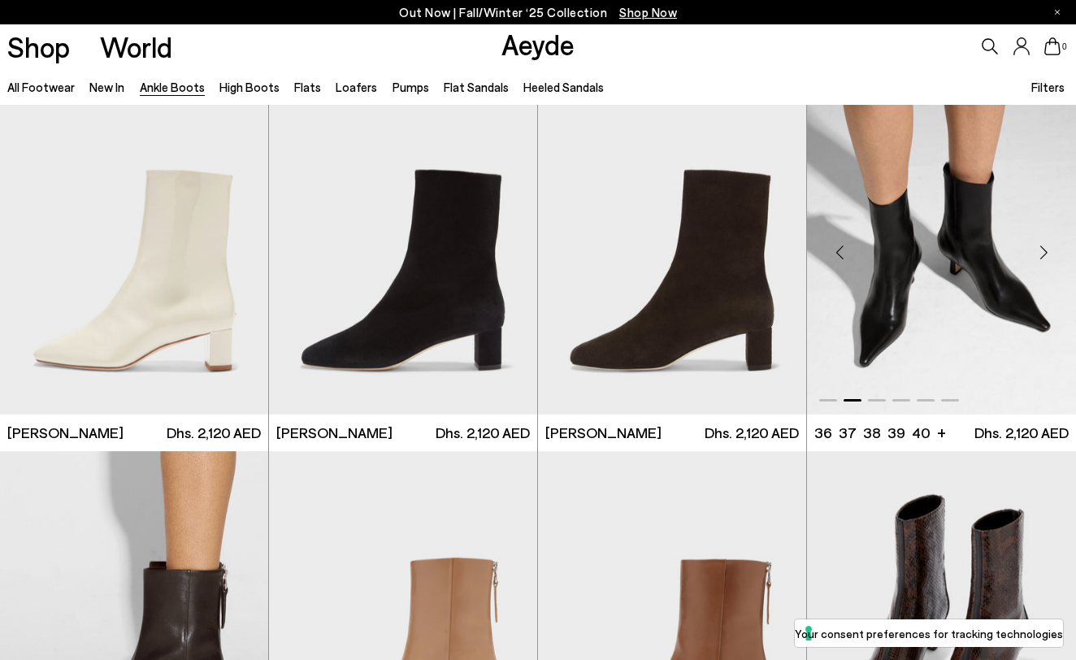
click at [1045, 247] on div "Next slide" at bounding box center [1043, 252] width 49 height 49
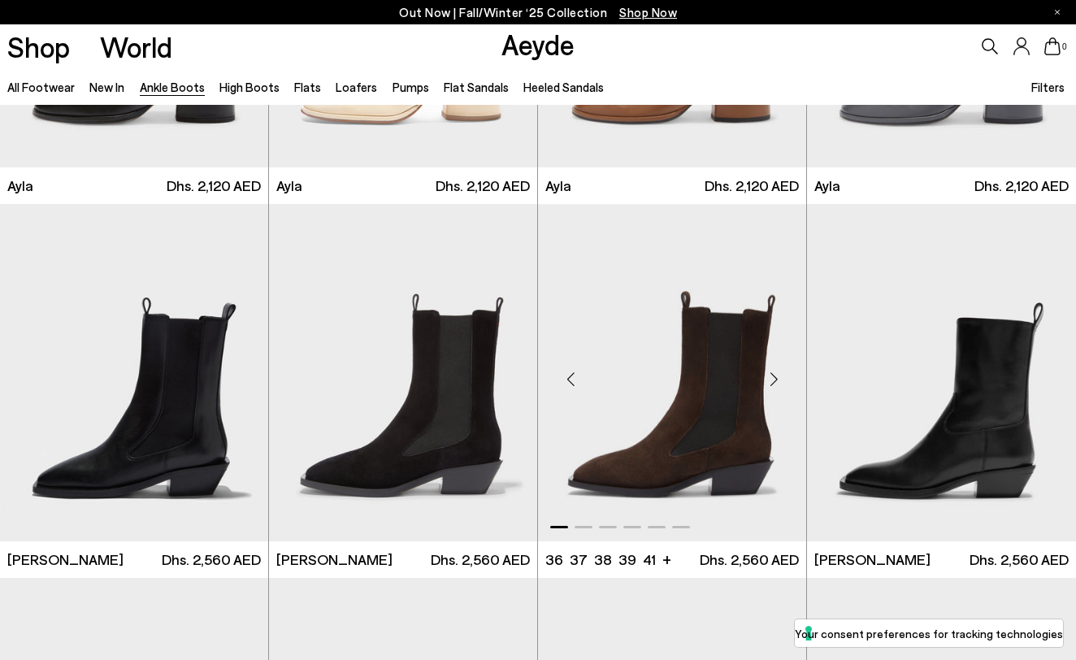
scroll to position [4407, 0]
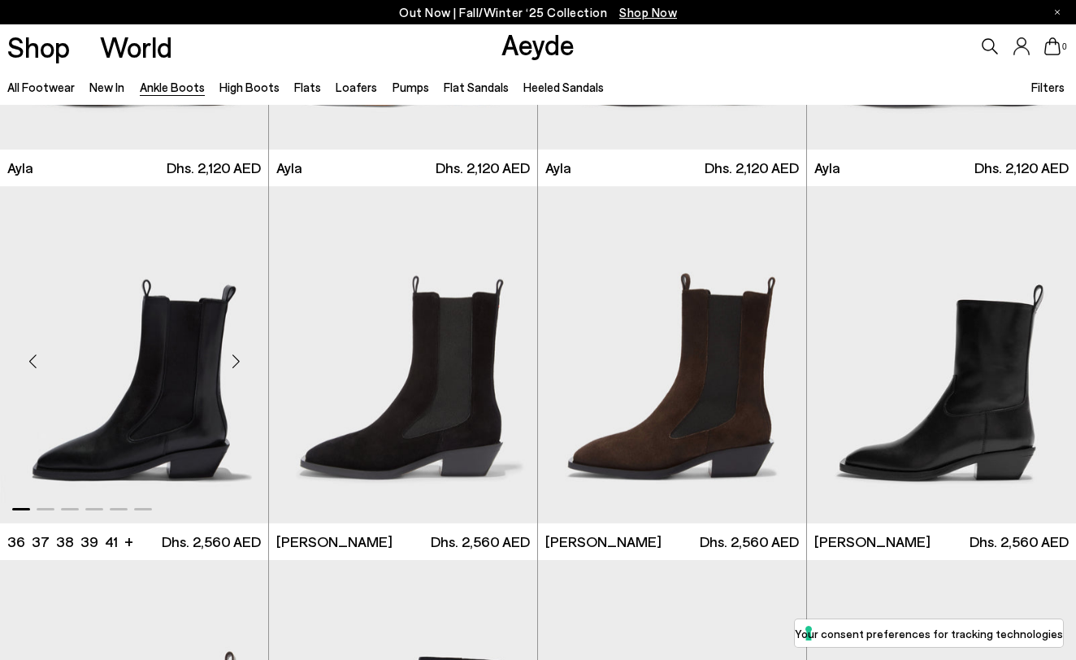
click at [228, 363] on div "Next slide" at bounding box center [235, 361] width 49 height 49
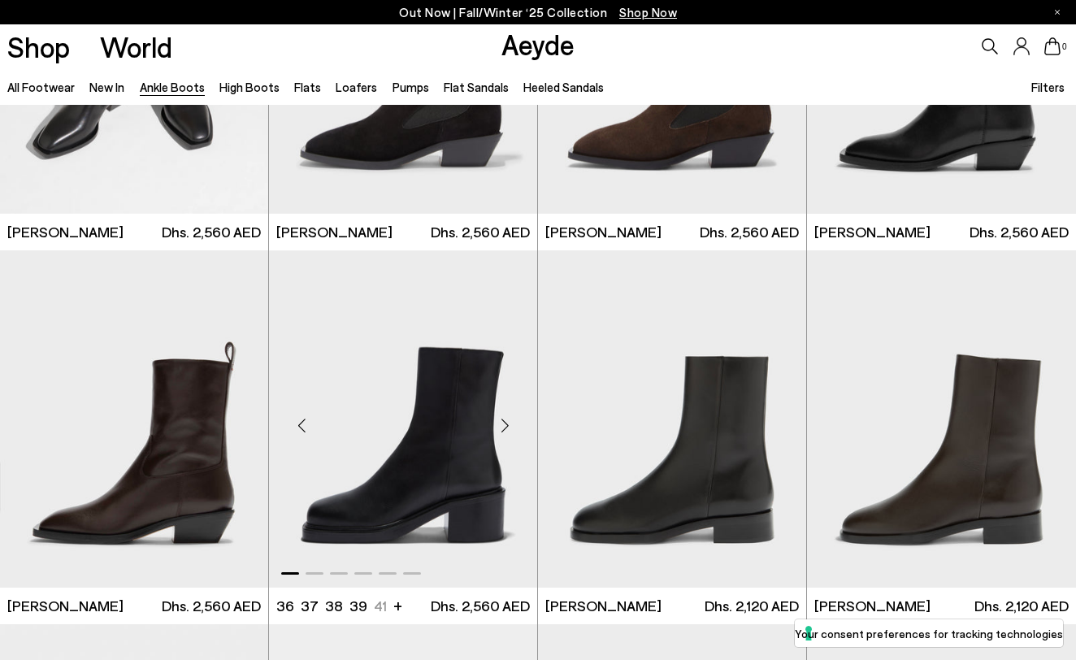
scroll to position [5020, 0]
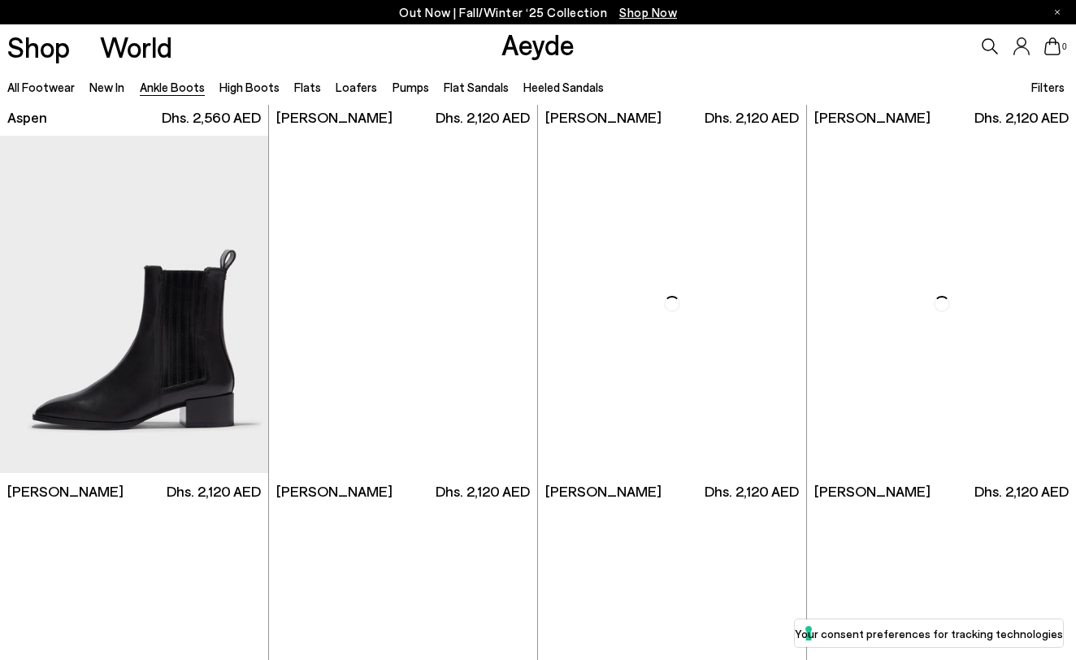
scroll to position [6327, 0]
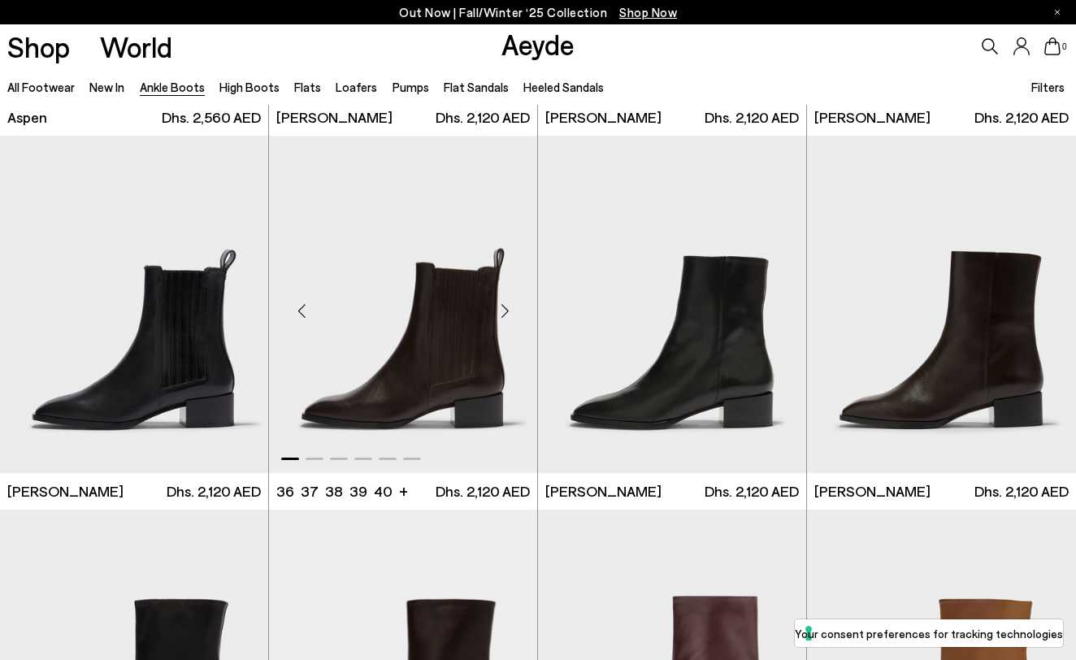
click at [504, 305] on div "Next slide" at bounding box center [504, 310] width 49 height 49
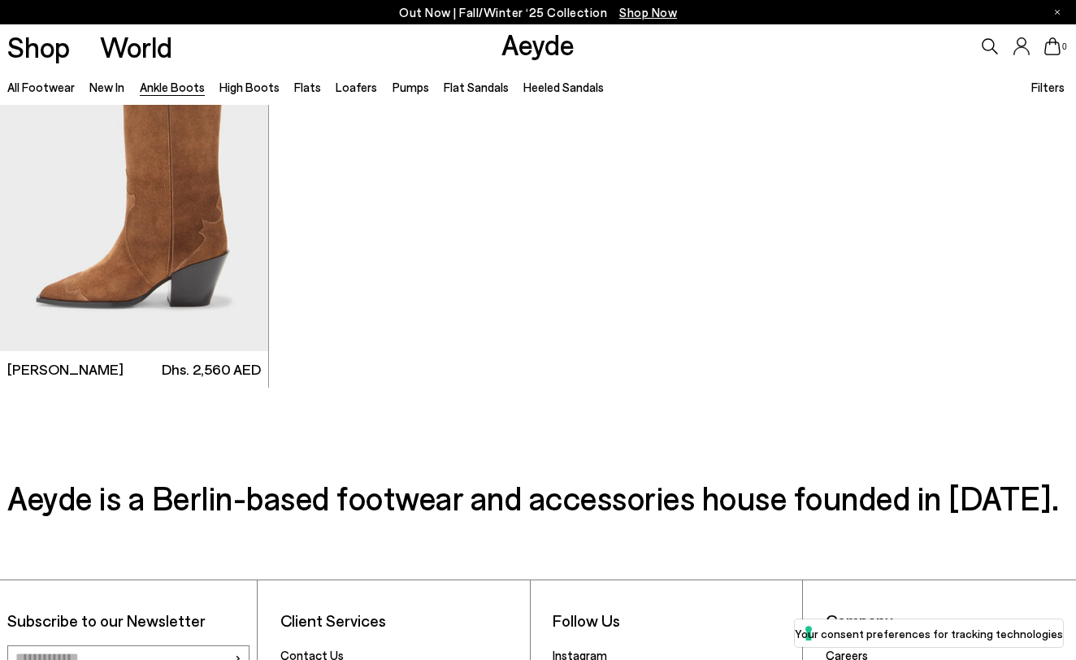
scroll to position [7992, 0]
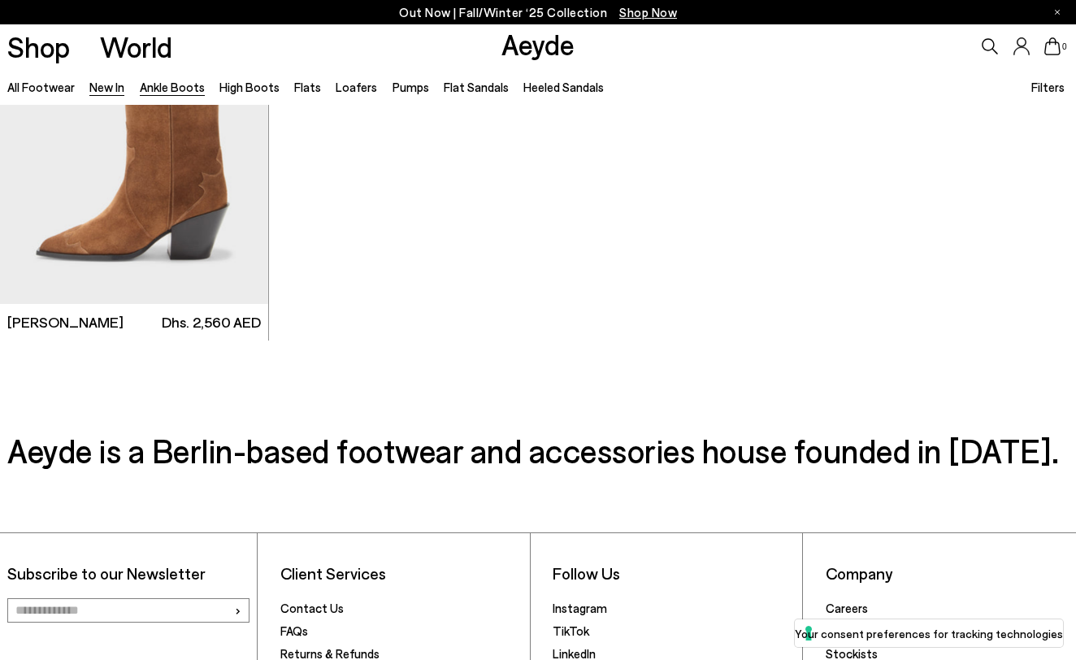
click at [108, 85] on link "New In" at bounding box center [106, 87] width 35 height 15
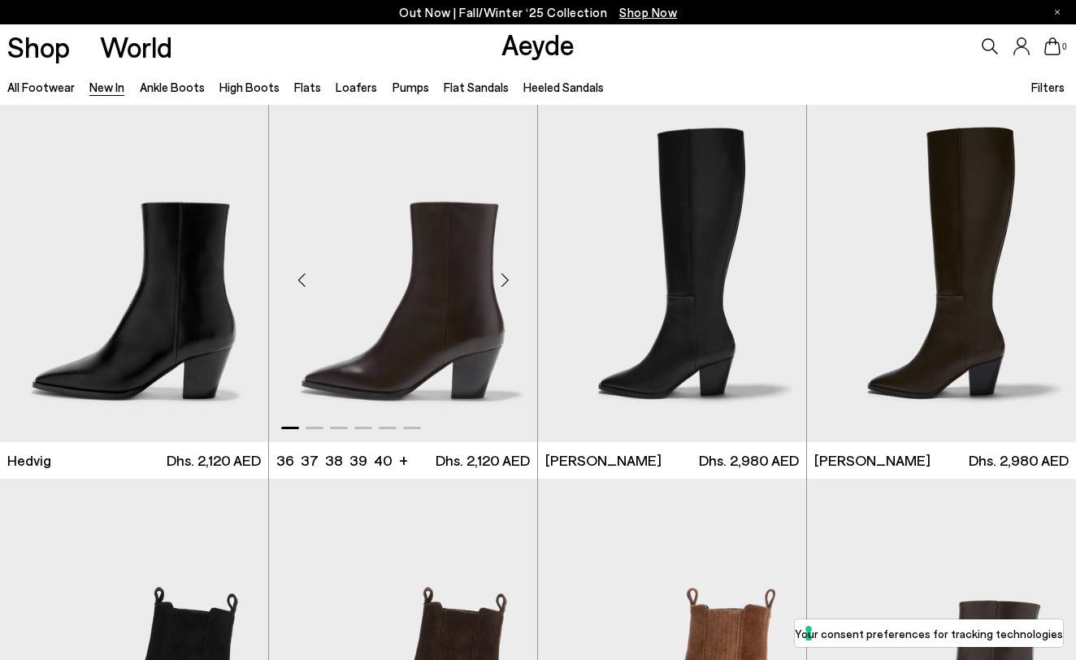
click at [507, 288] on div "Next slide" at bounding box center [504, 280] width 49 height 49
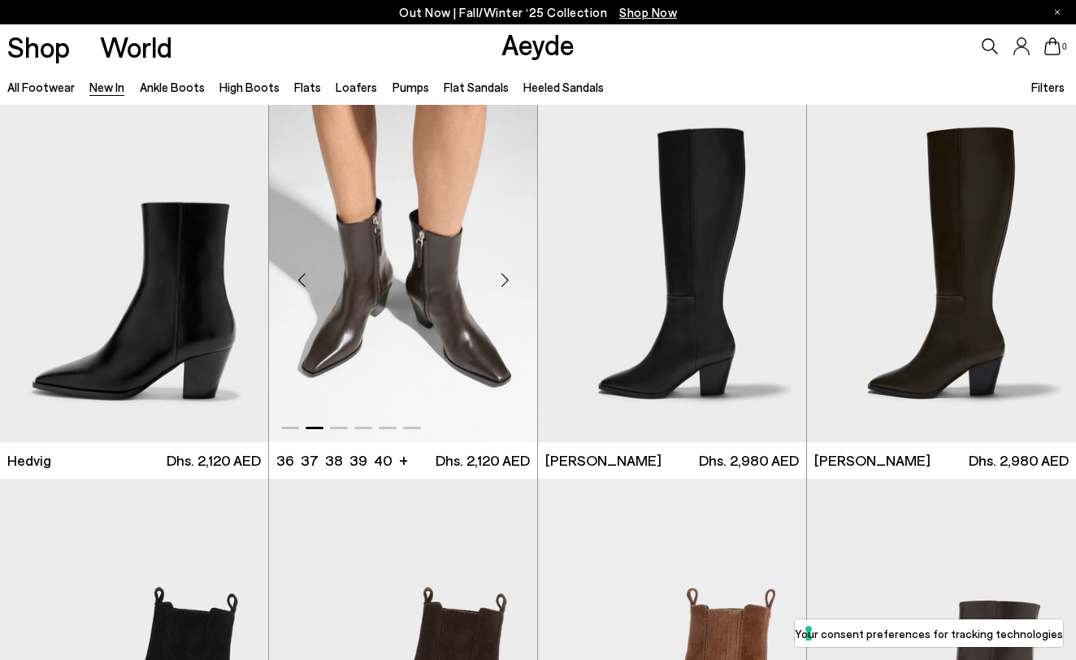
click at [507, 288] on div "Next slide" at bounding box center [504, 280] width 49 height 49
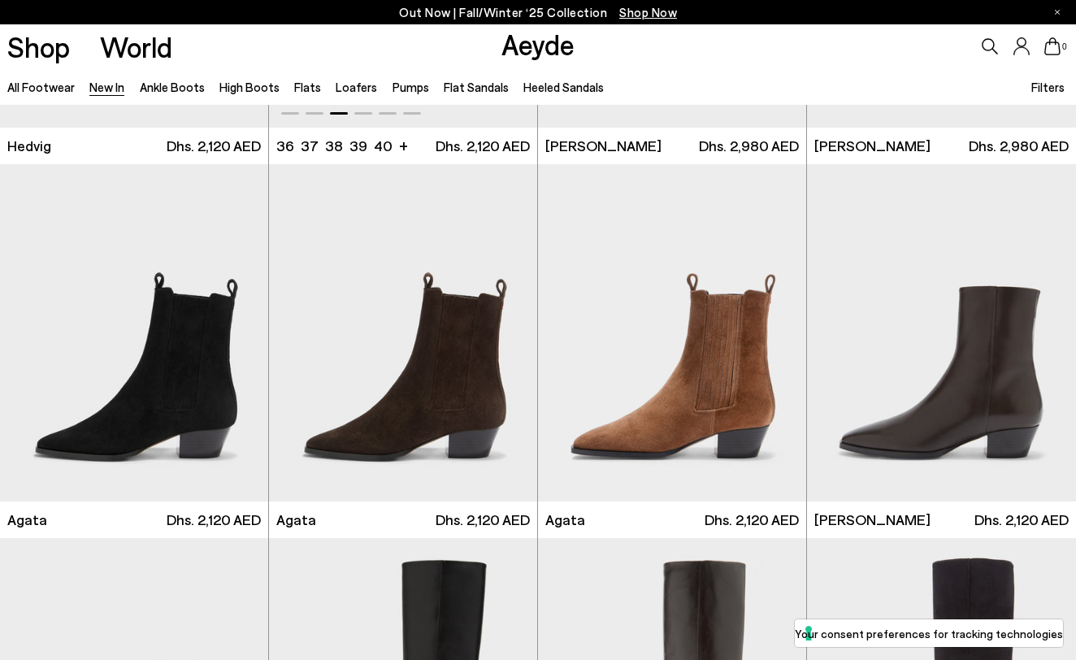
scroll to position [363, 0]
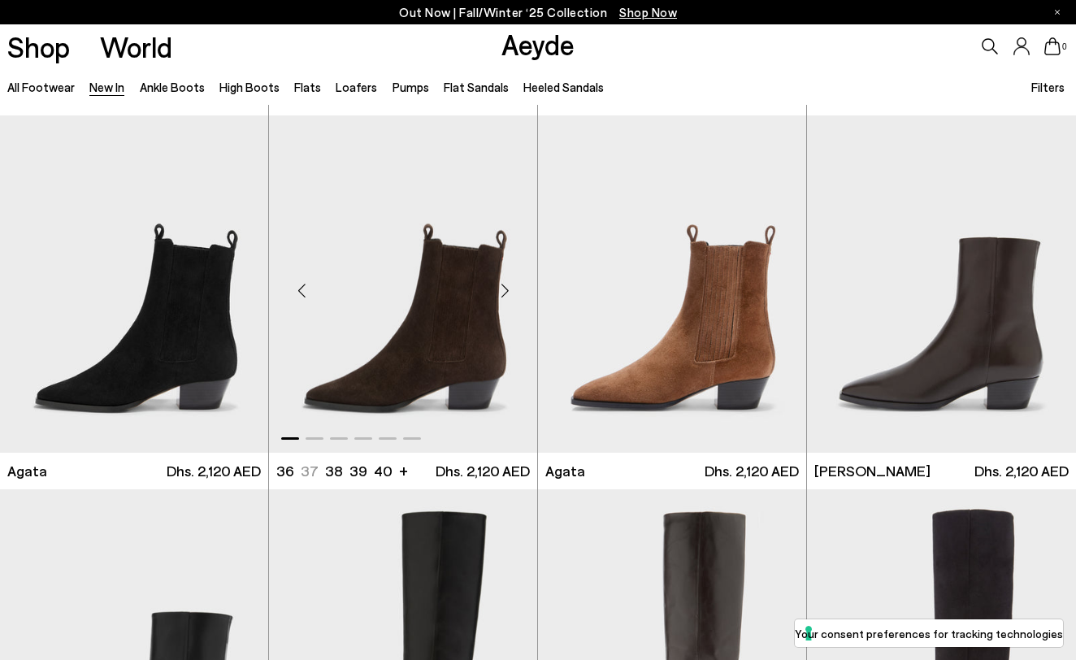
click at [506, 285] on div "Next slide" at bounding box center [504, 291] width 49 height 49
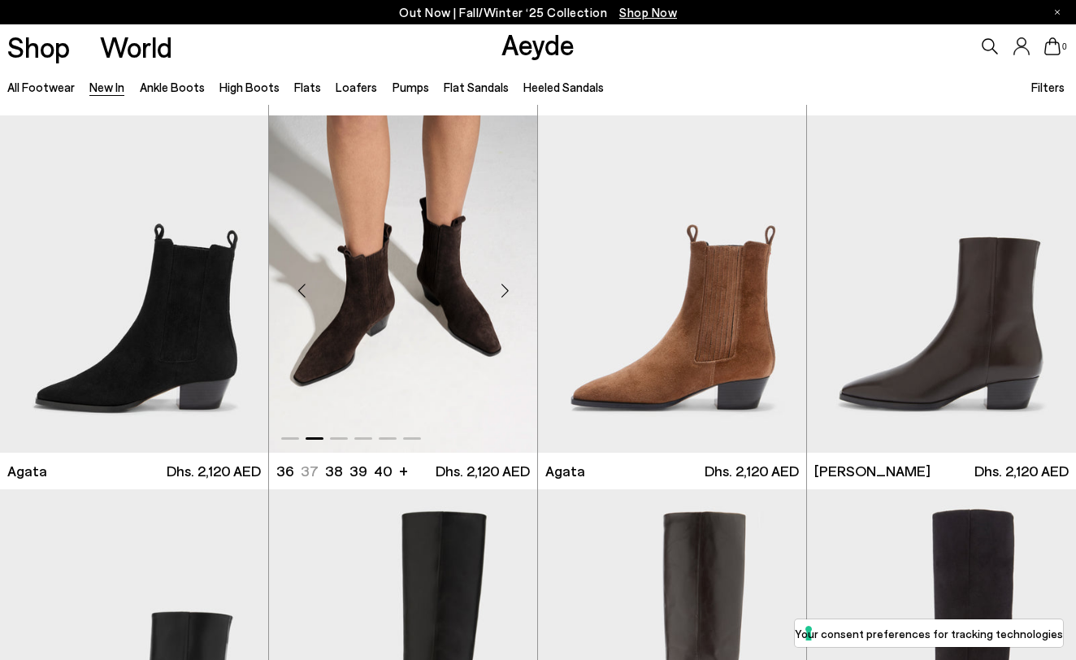
click at [506, 285] on div "Next slide" at bounding box center [504, 291] width 49 height 49
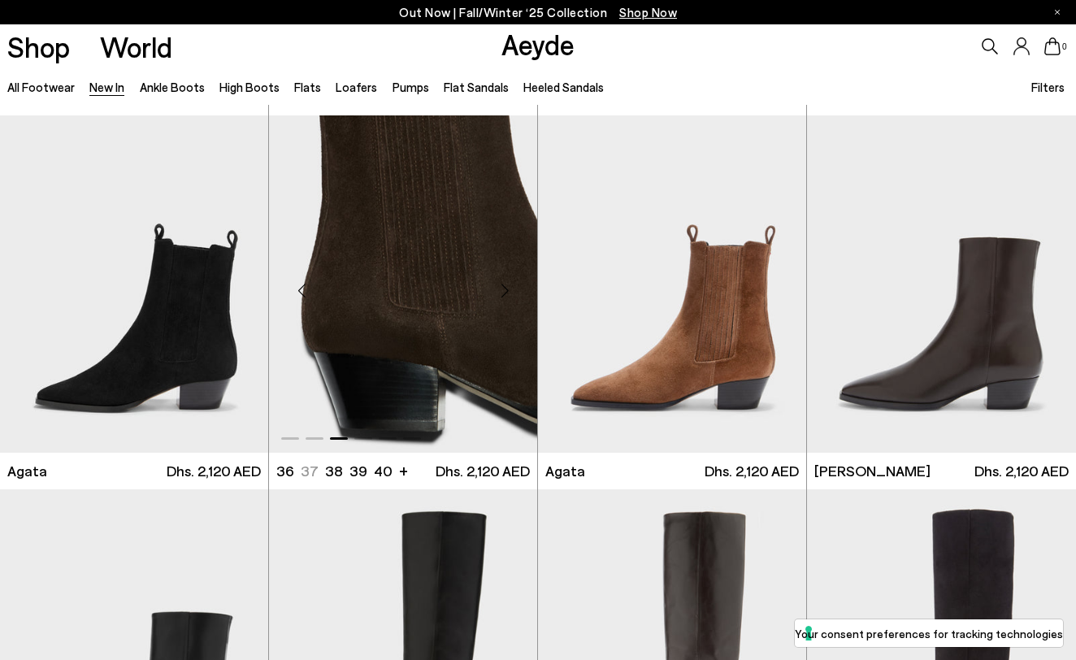
click at [506, 285] on div "Next slide" at bounding box center [504, 291] width 49 height 49
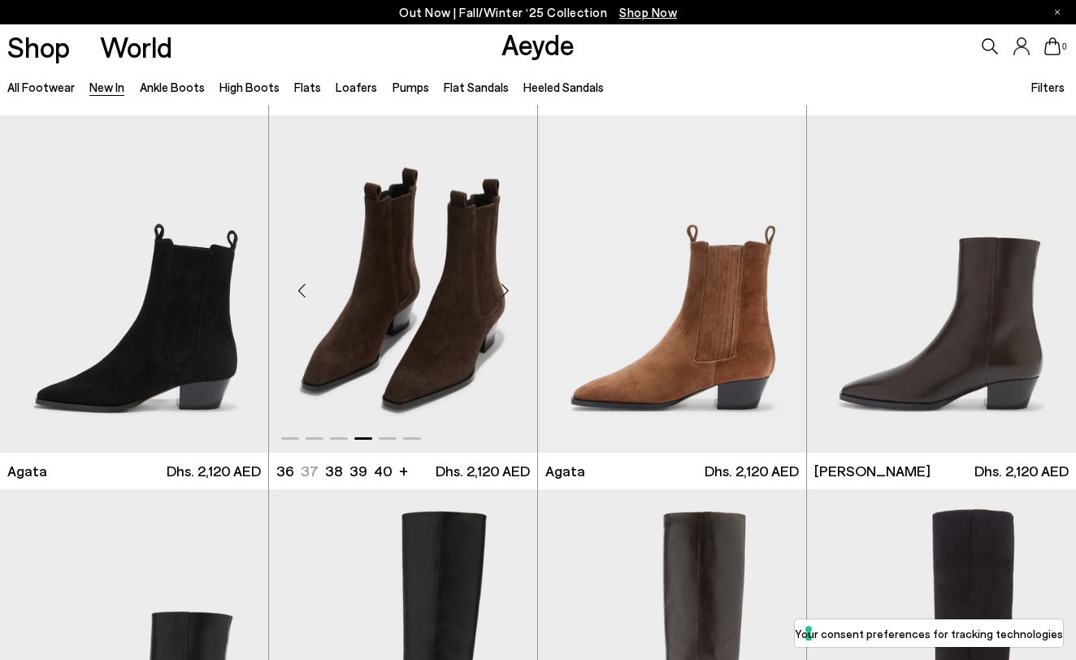
click at [506, 285] on div "Next slide" at bounding box center [504, 291] width 49 height 49
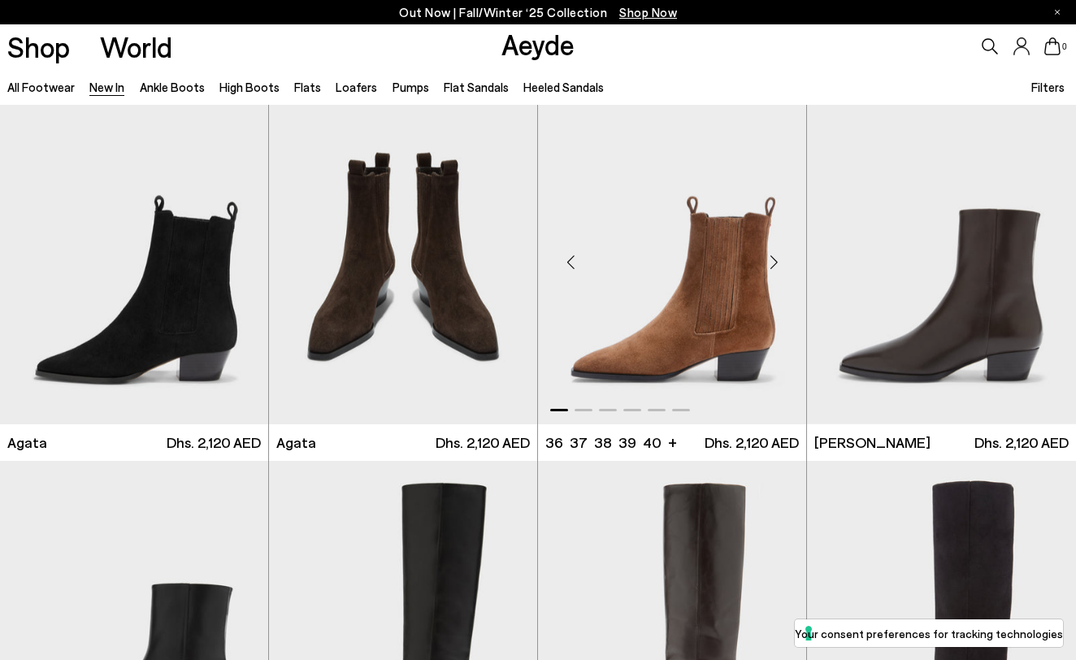
scroll to position [640, 0]
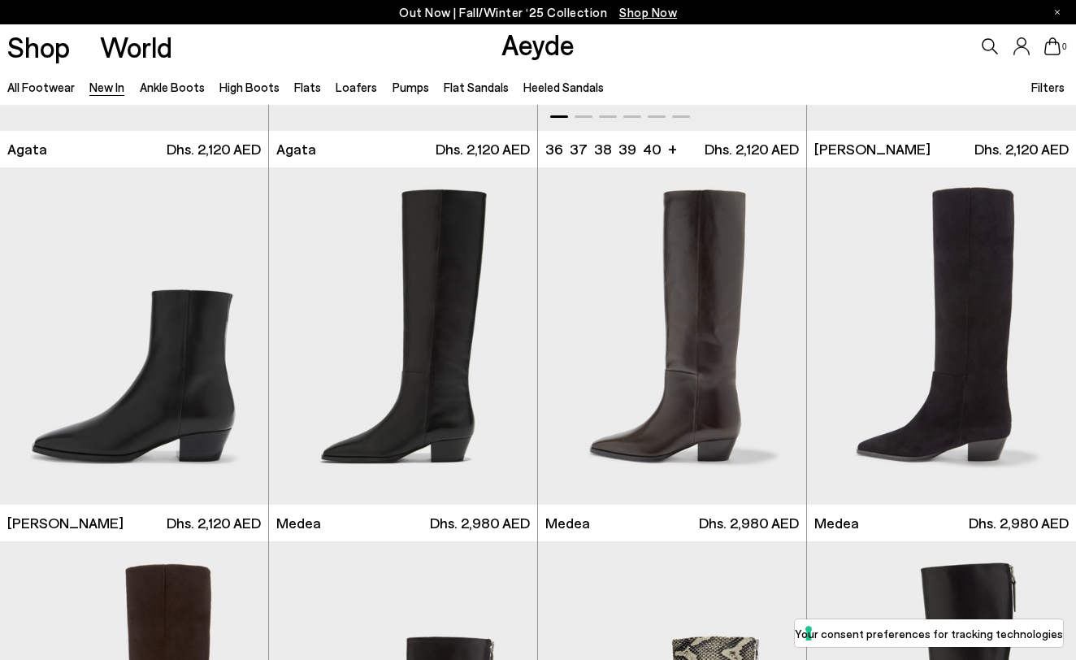
scroll to position [685, 0]
click at [241, 344] on div "Next slide" at bounding box center [235, 343] width 49 height 49
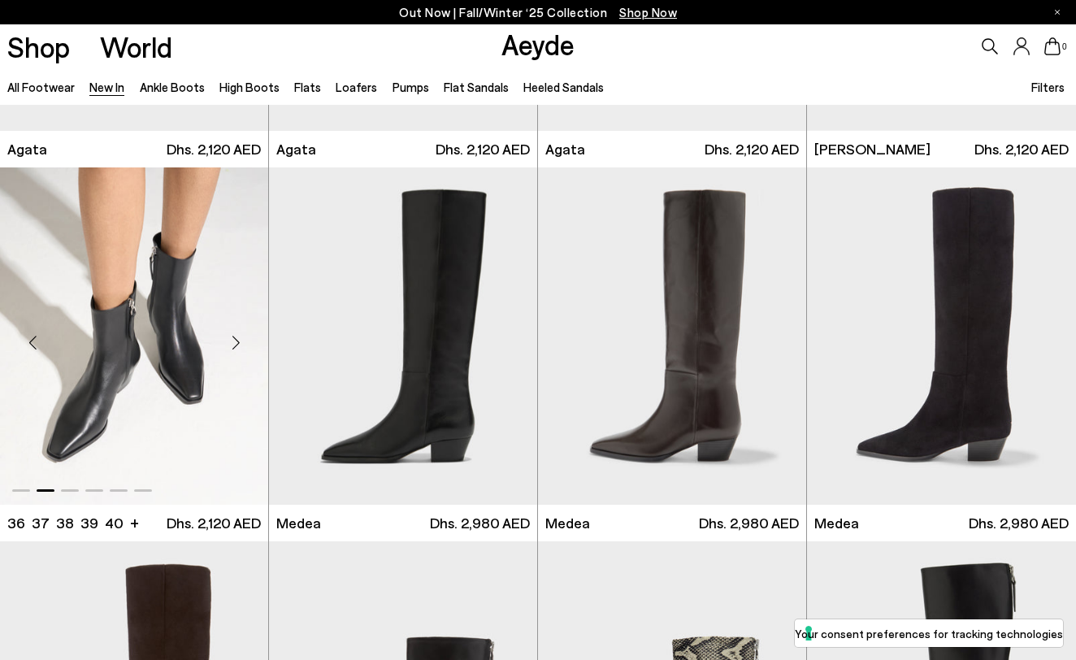
click at [241, 344] on div "Next slide" at bounding box center [235, 343] width 49 height 49
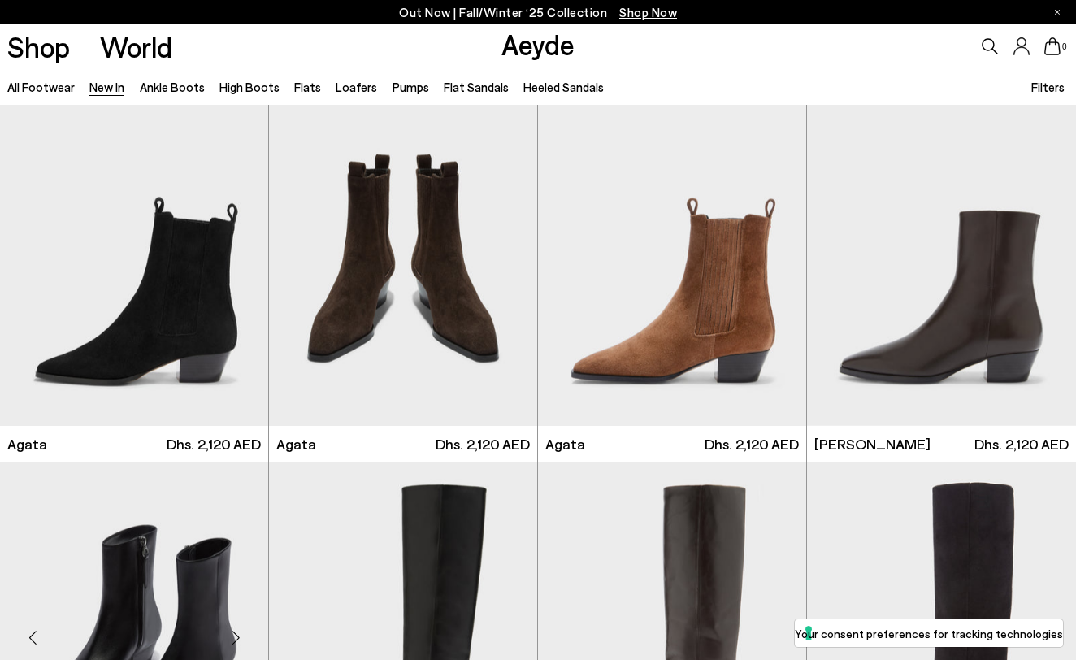
scroll to position [388, 0]
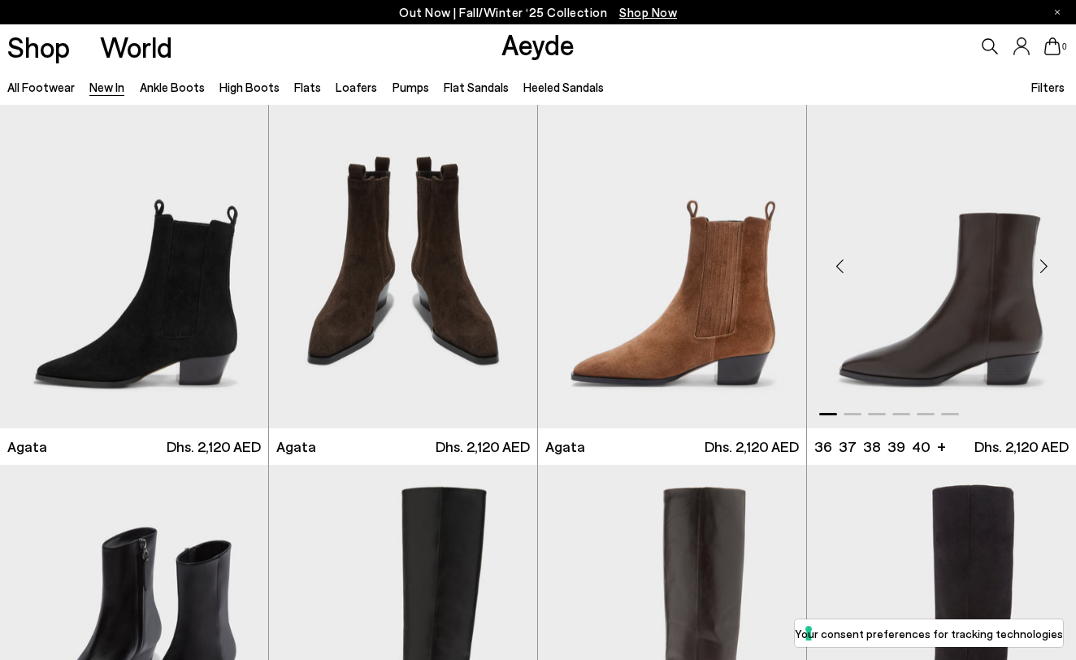
click at [1039, 269] on div "Next slide" at bounding box center [1043, 266] width 49 height 49
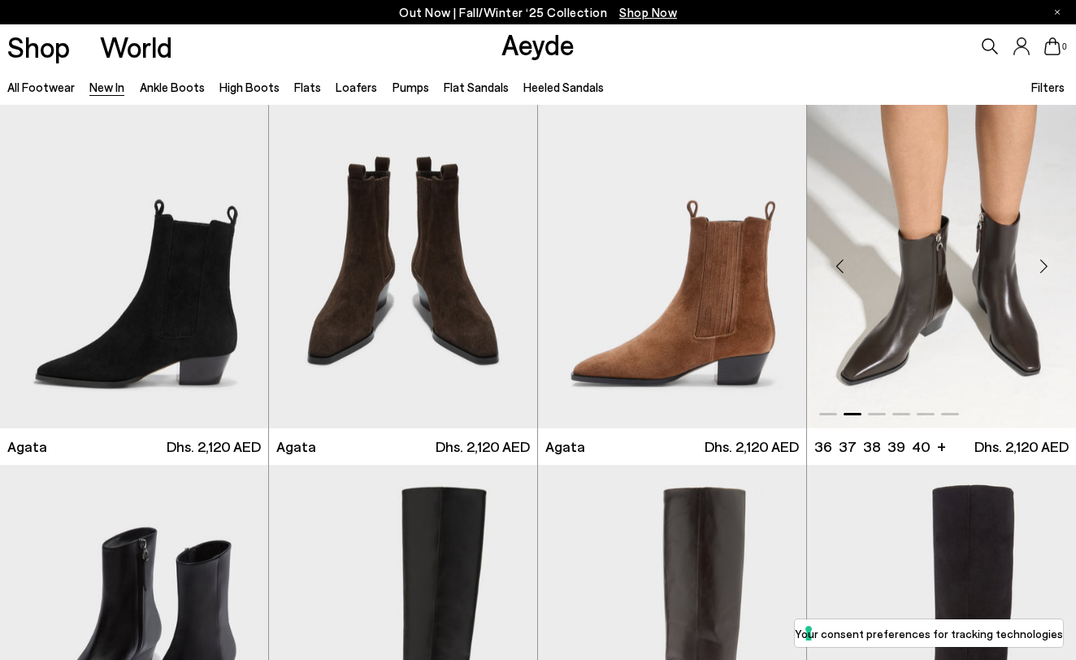
click at [1039, 269] on div "Next slide" at bounding box center [1043, 266] width 49 height 49
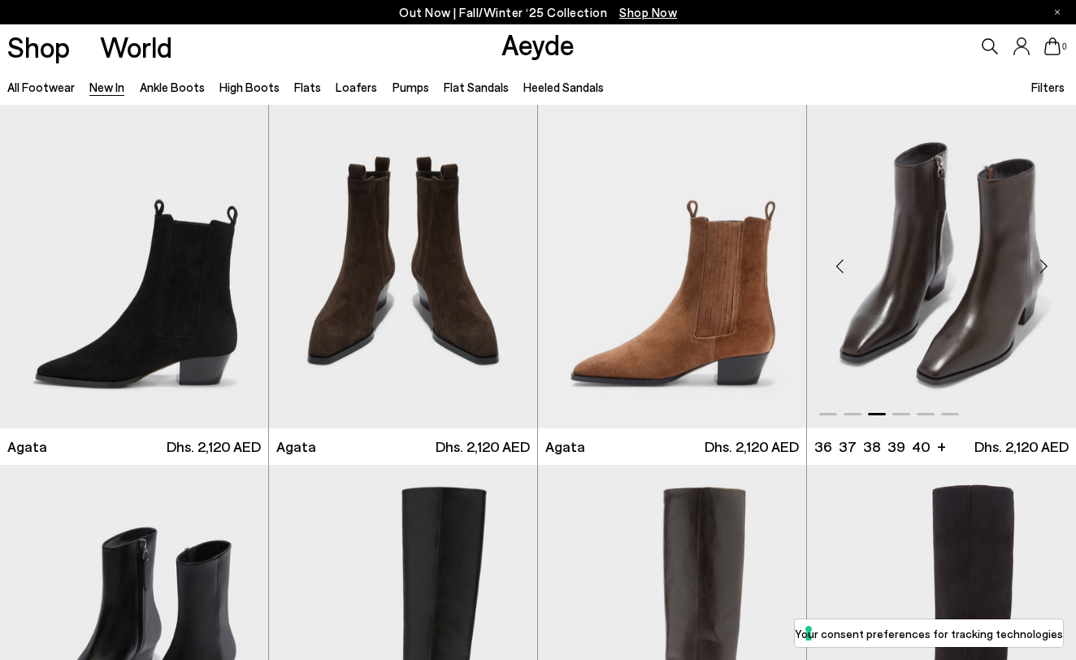
click at [1039, 269] on div "Next slide" at bounding box center [1043, 266] width 49 height 49
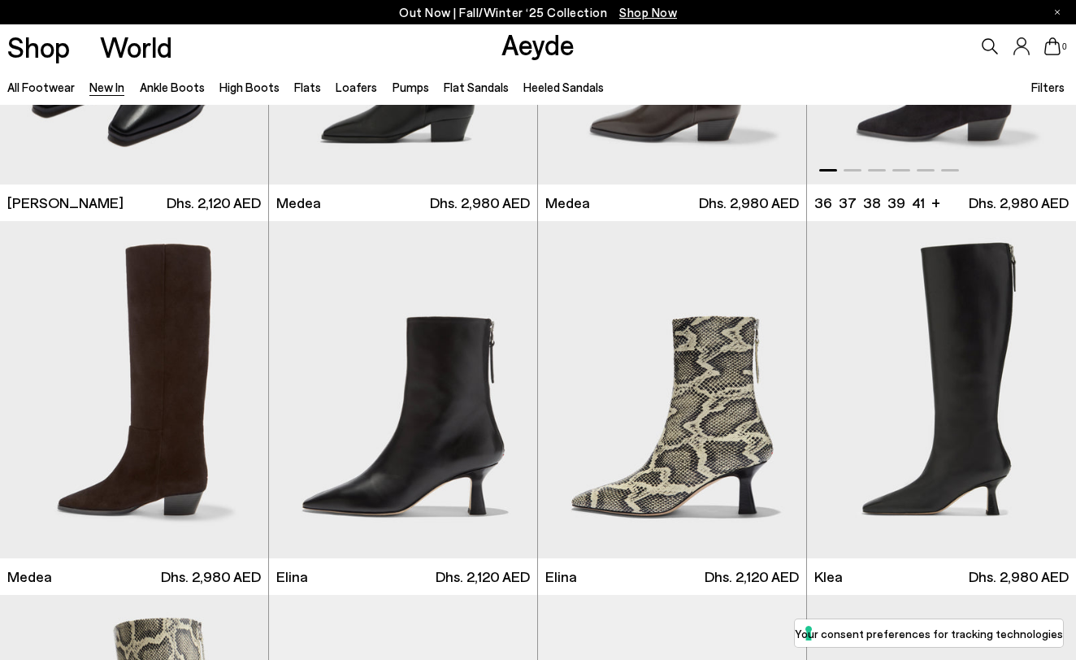
scroll to position [1006, 0]
click at [505, 401] on div "Next slide" at bounding box center [504, 396] width 49 height 49
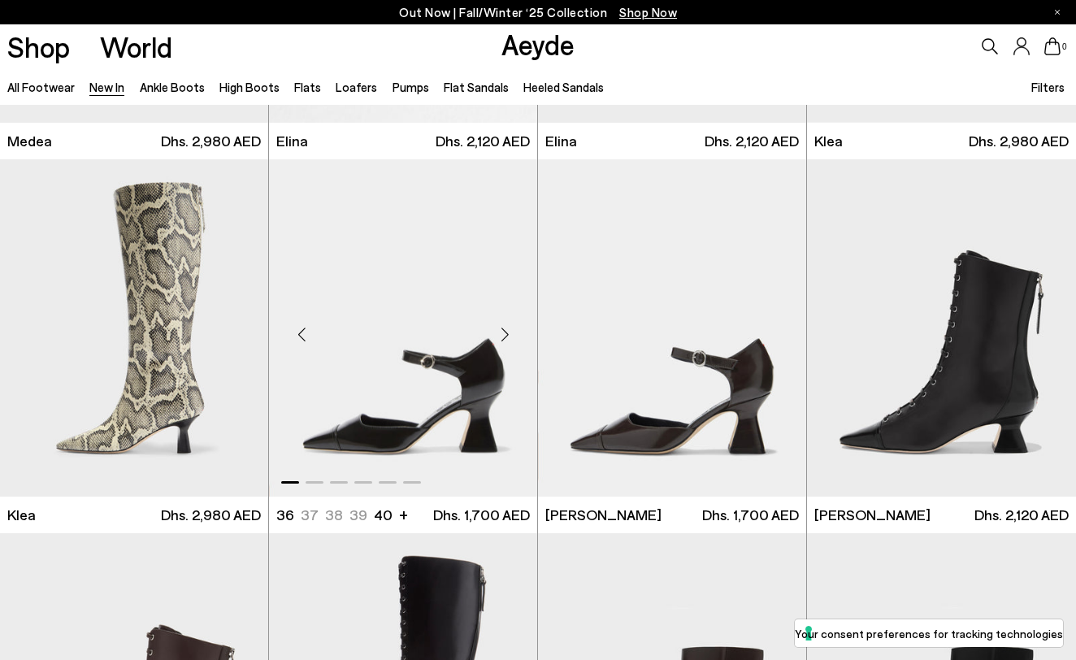
scroll to position [1681, 0]
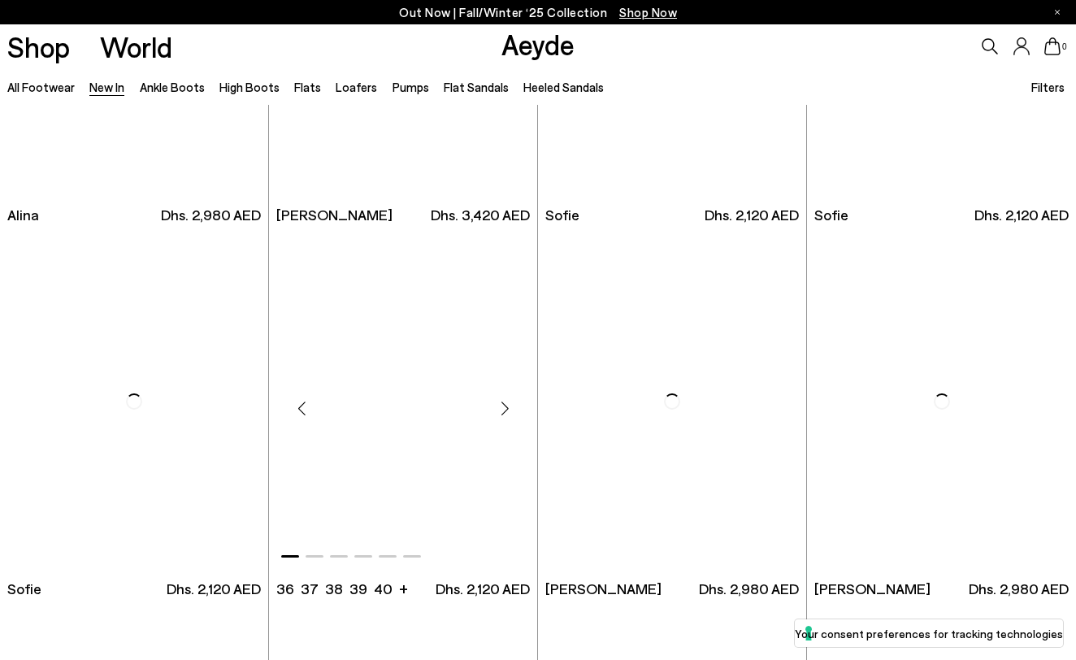
scroll to position [4760, 1]
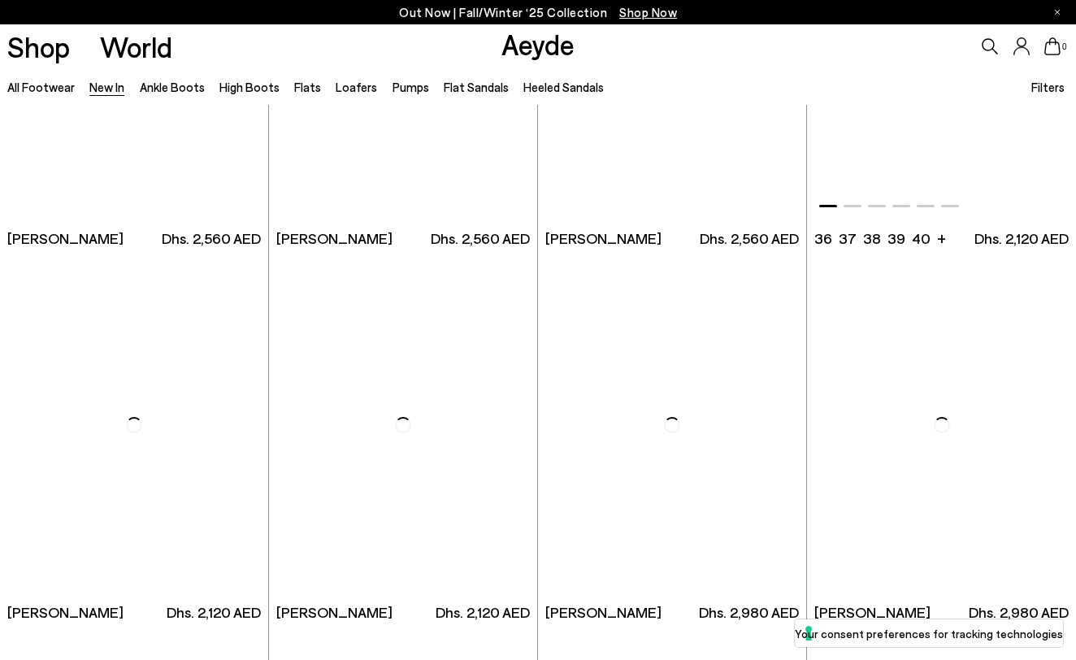
scroll to position [6207, 0]
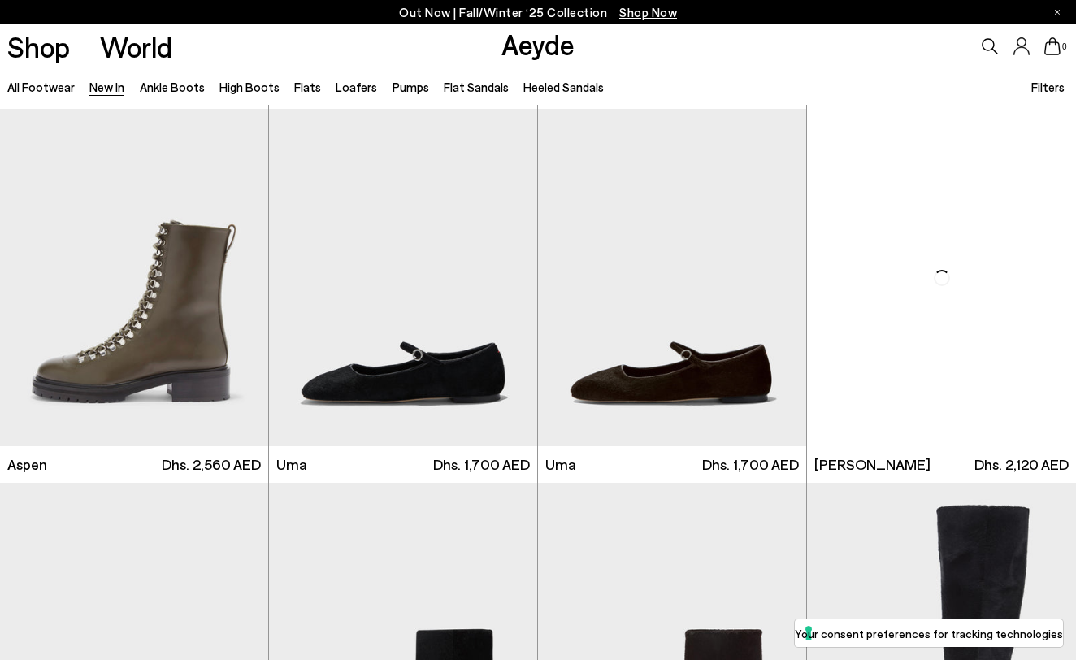
scroll to position [8437, 0]
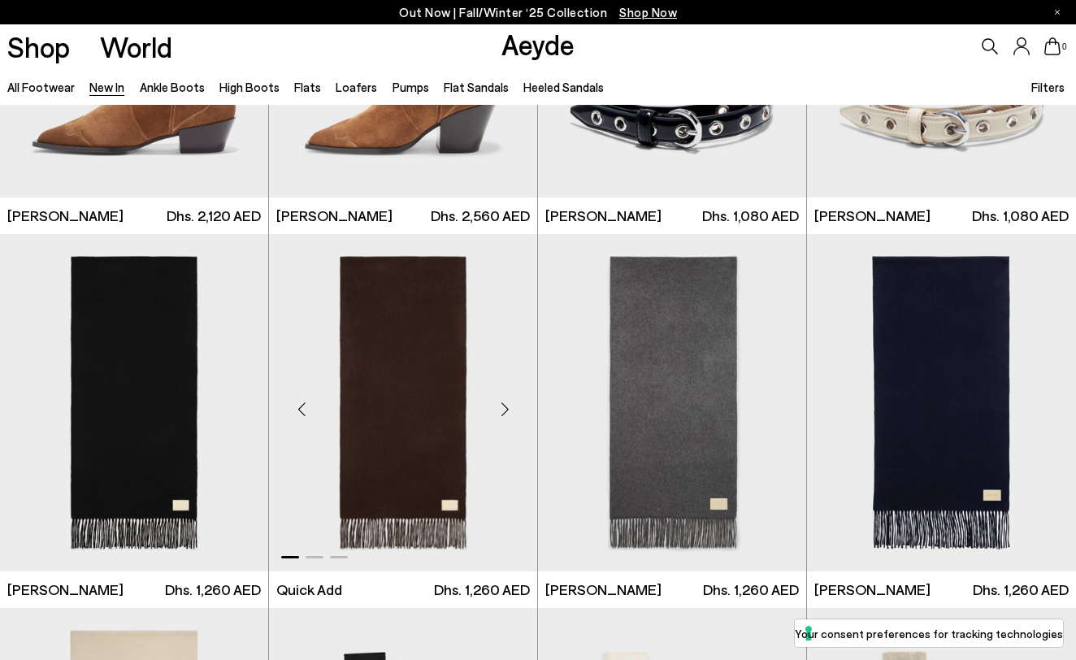
scroll to position [9227, 0]
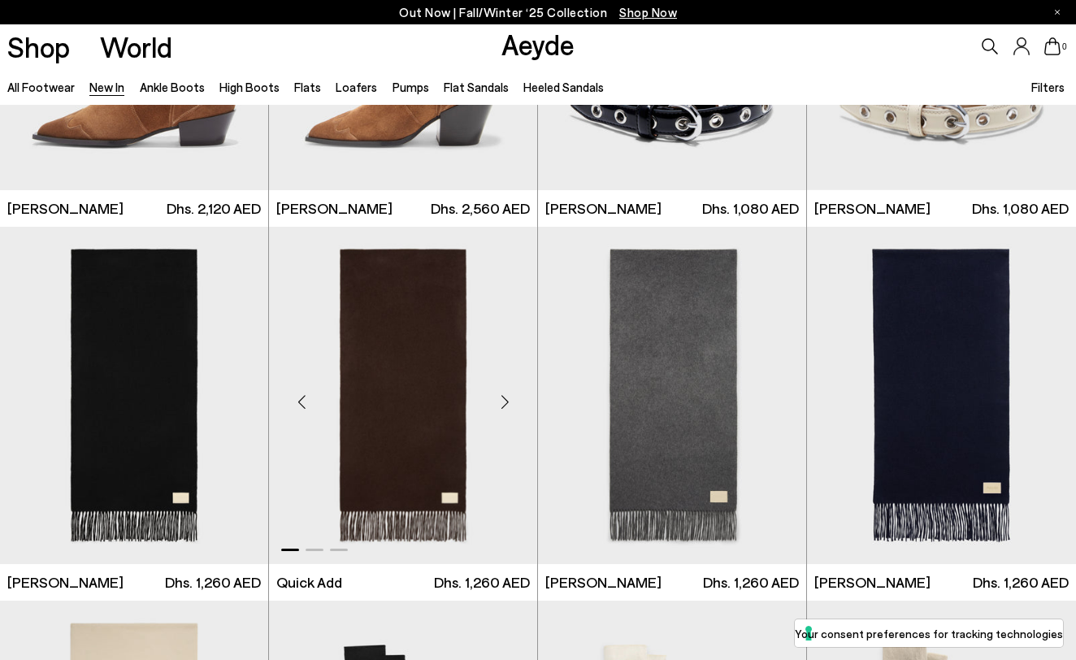
click at [500, 411] on div "Next slide" at bounding box center [504, 402] width 49 height 49
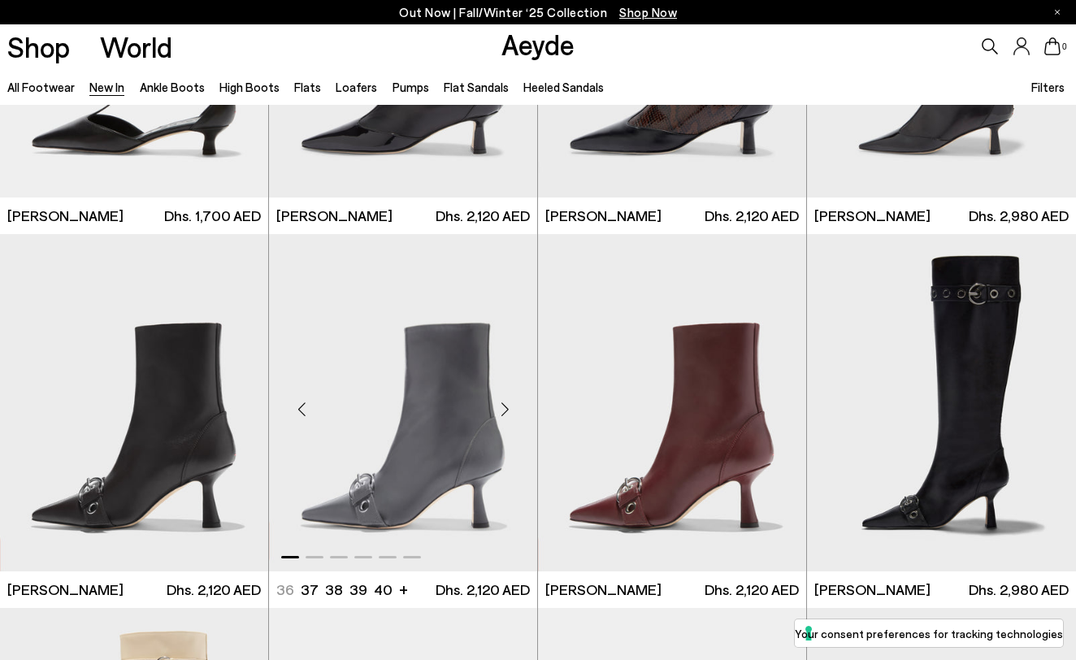
scroll to position [11627, 0]
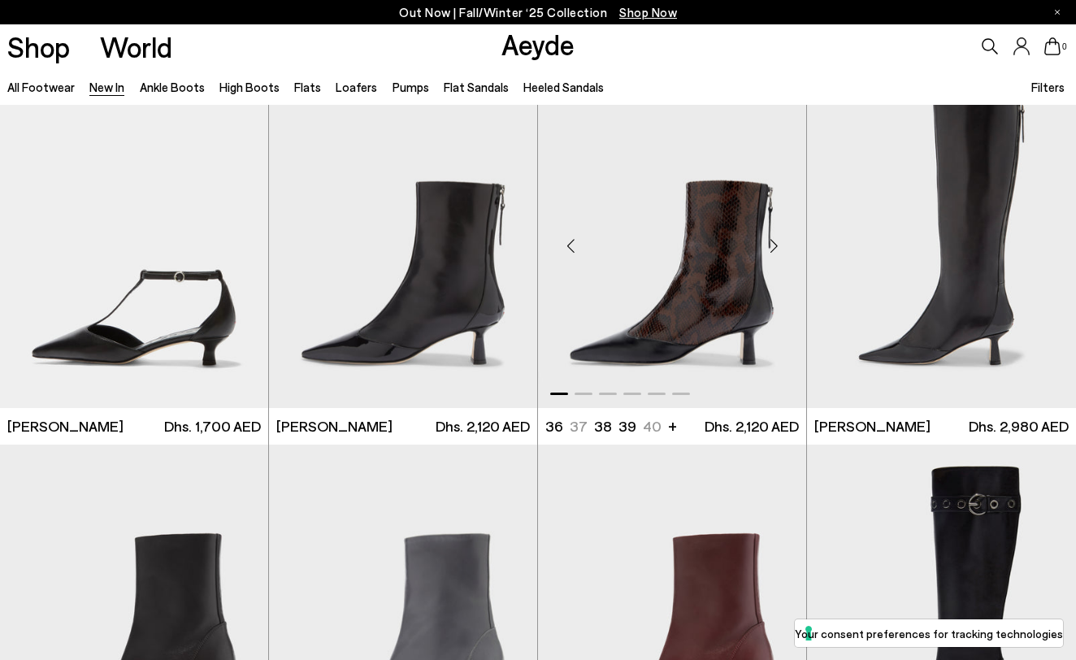
click at [772, 247] on div "Next slide" at bounding box center [774, 246] width 49 height 49
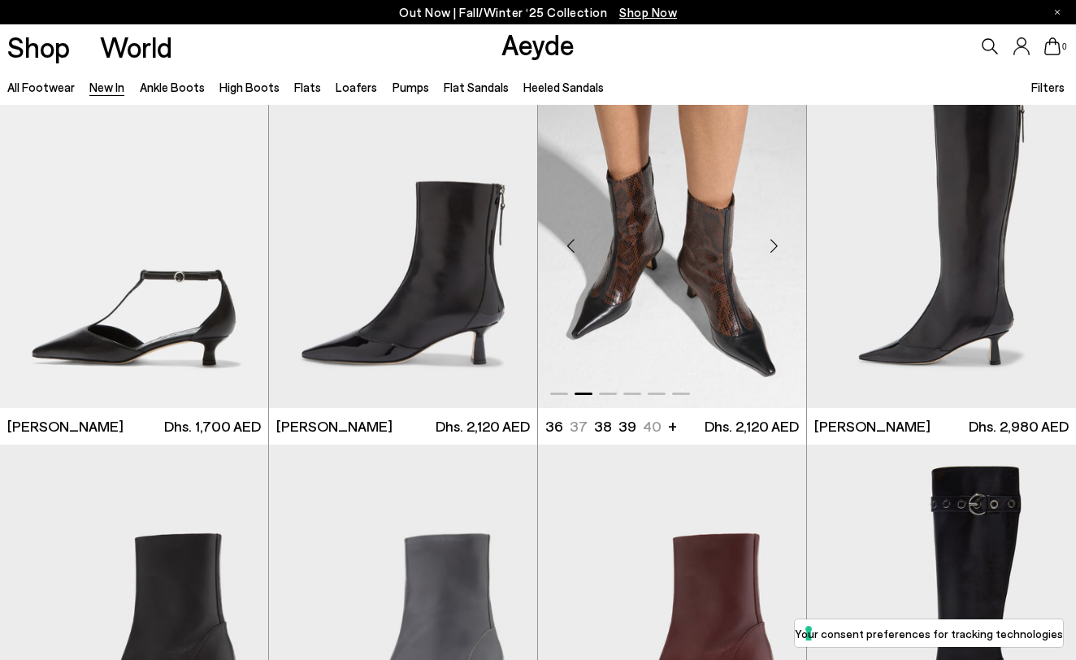
click at [772, 247] on div "Next slide" at bounding box center [774, 246] width 49 height 49
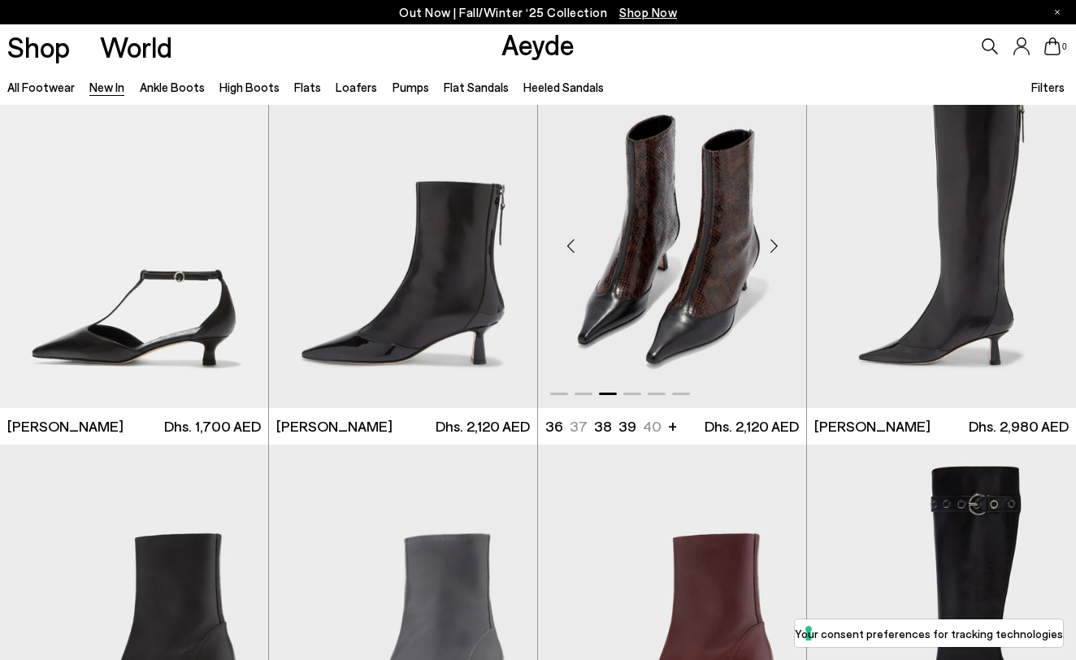
click at [772, 247] on div "Next slide" at bounding box center [774, 246] width 49 height 49
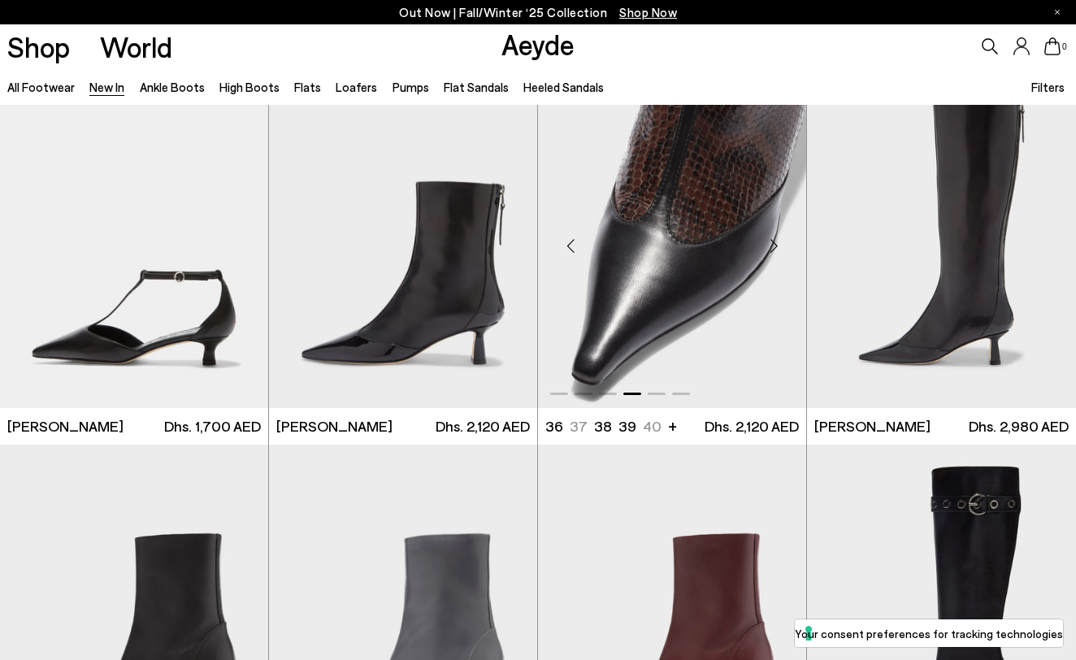
click at [772, 247] on div "Next slide" at bounding box center [774, 246] width 49 height 49
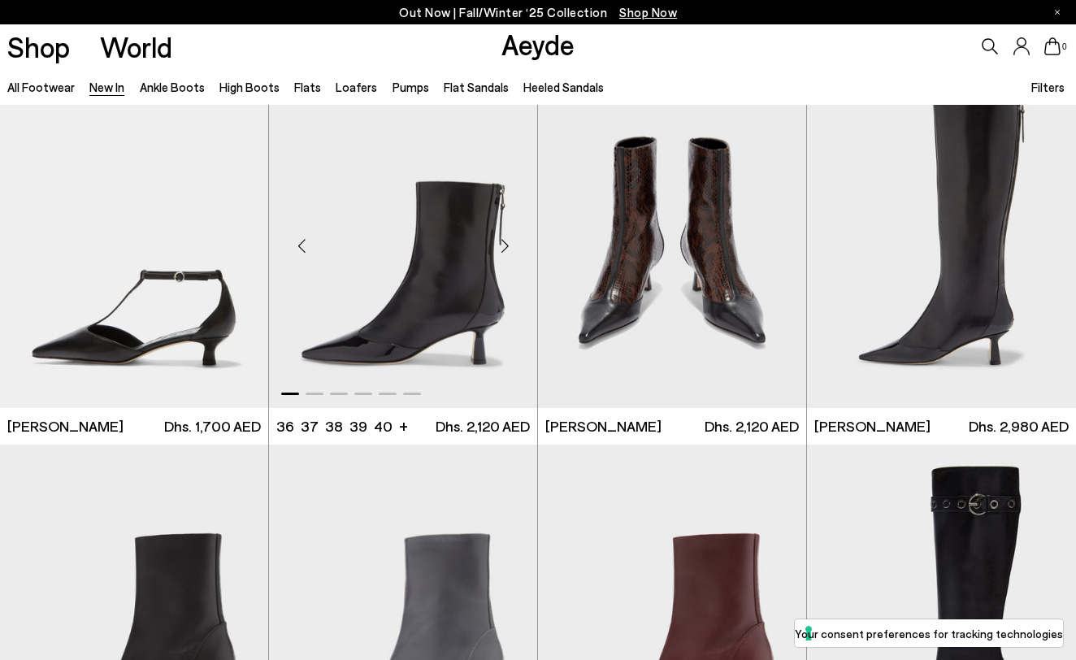
click at [510, 244] on div "Next slide" at bounding box center [504, 246] width 49 height 49
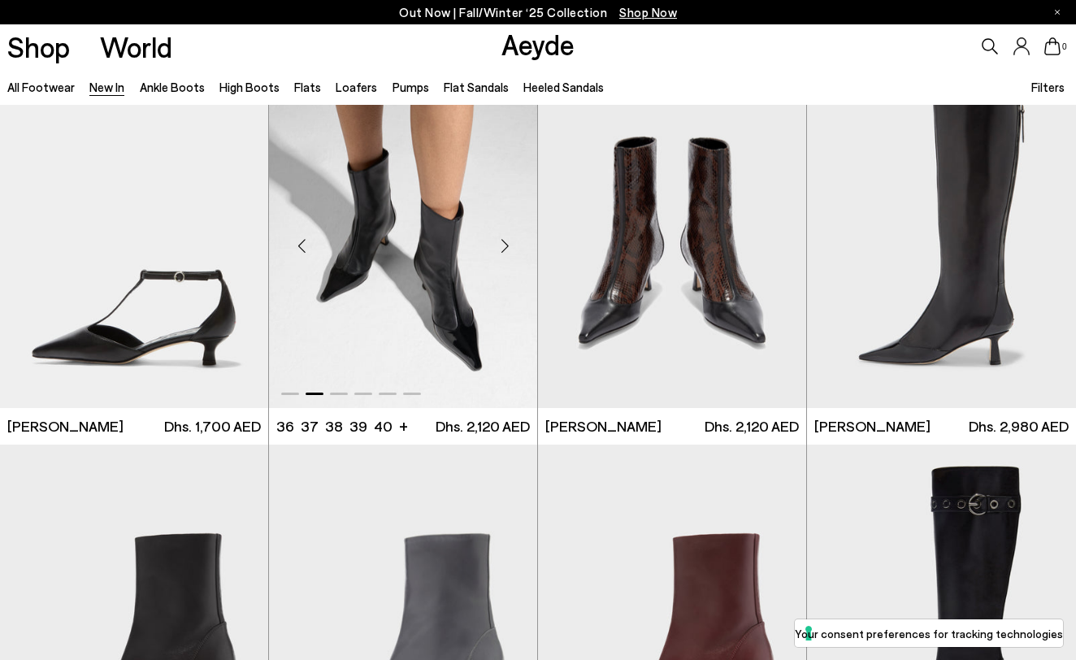
click at [510, 244] on div "Next slide" at bounding box center [504, 246] width 49 height 49
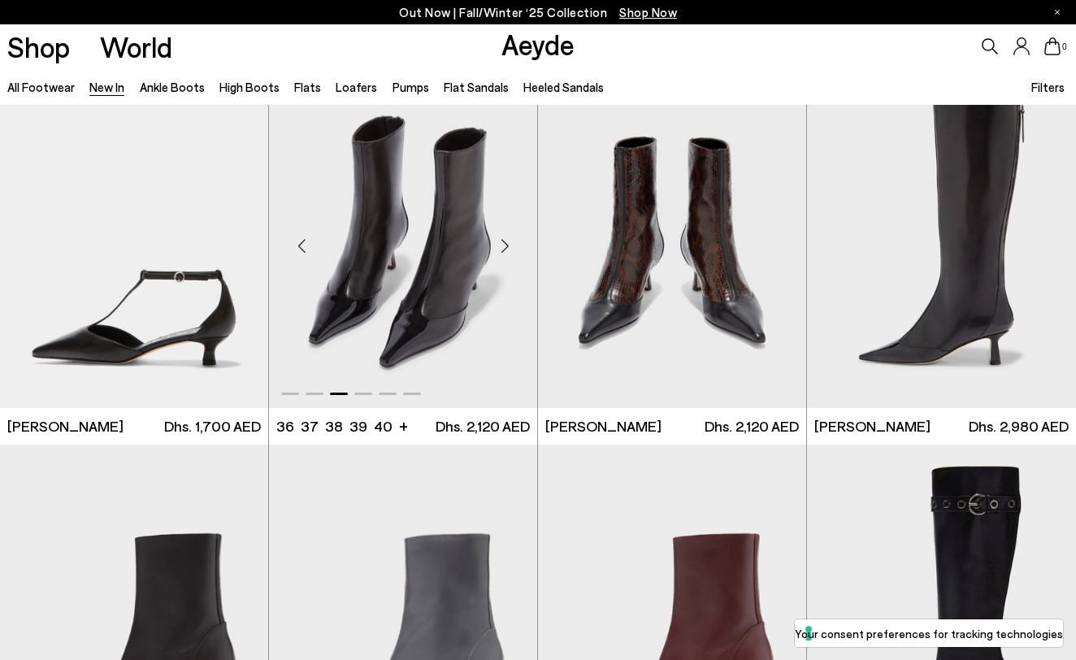
click at [510, 244] on div "Next slide" at bounding box center [504, 246] width 49 height 49
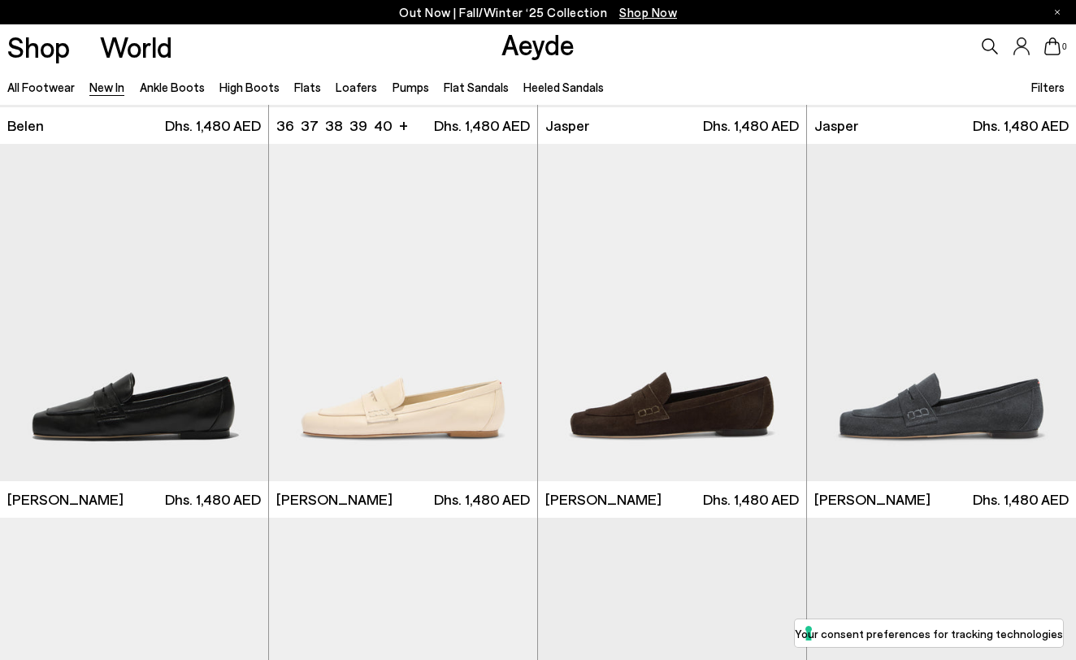
scroll to position [13833, 0]
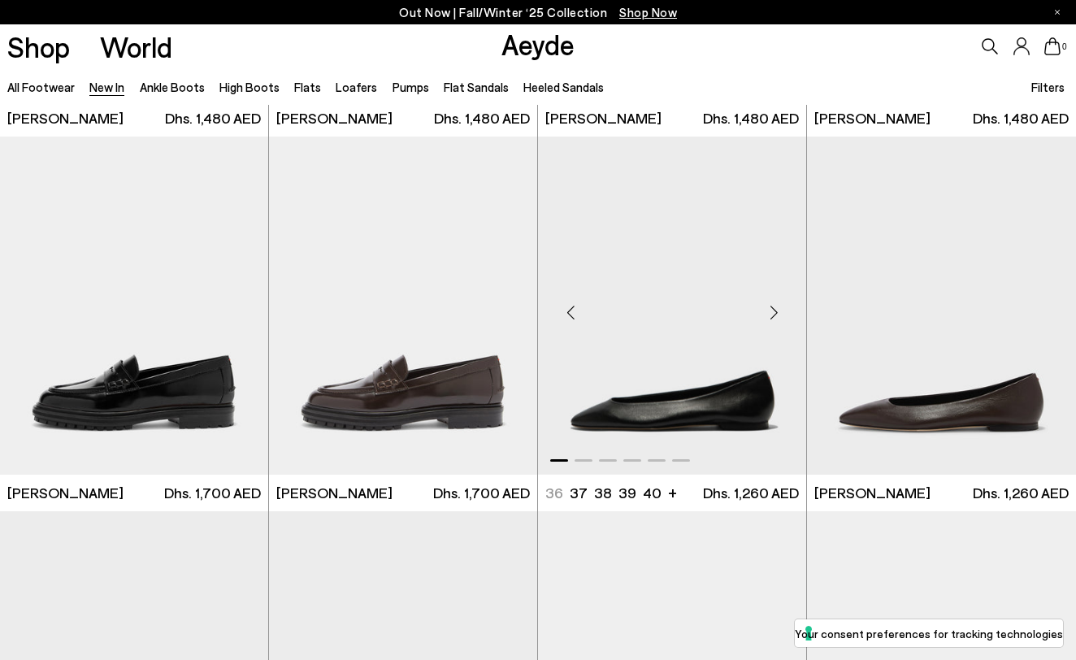
scroll to position [14277, 0]
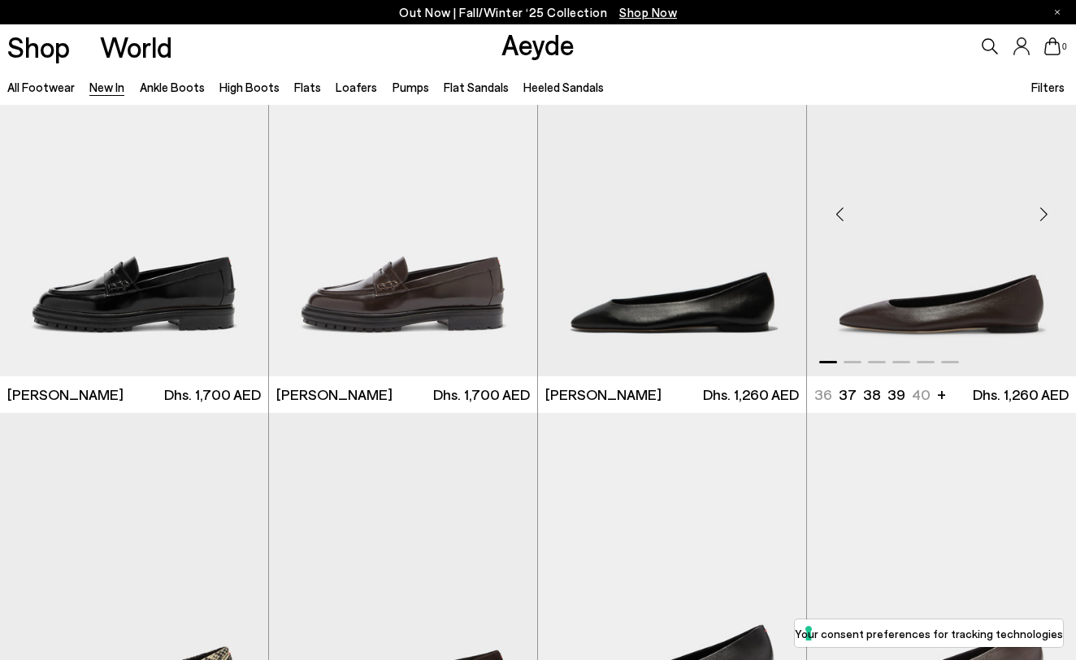
click at [1042, 216] on div "Next slide" at bounding box center [1043, 213] width 49 height 49
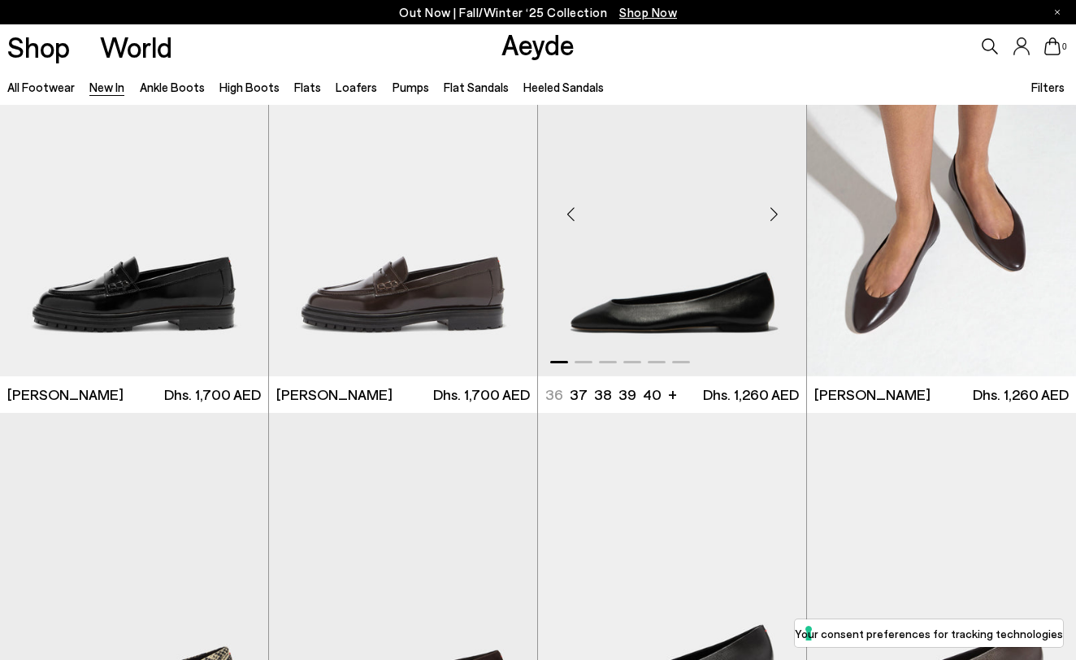
click at [768, 220] on div "Next slide" at bounding box center [774, 213] width 49 height 49
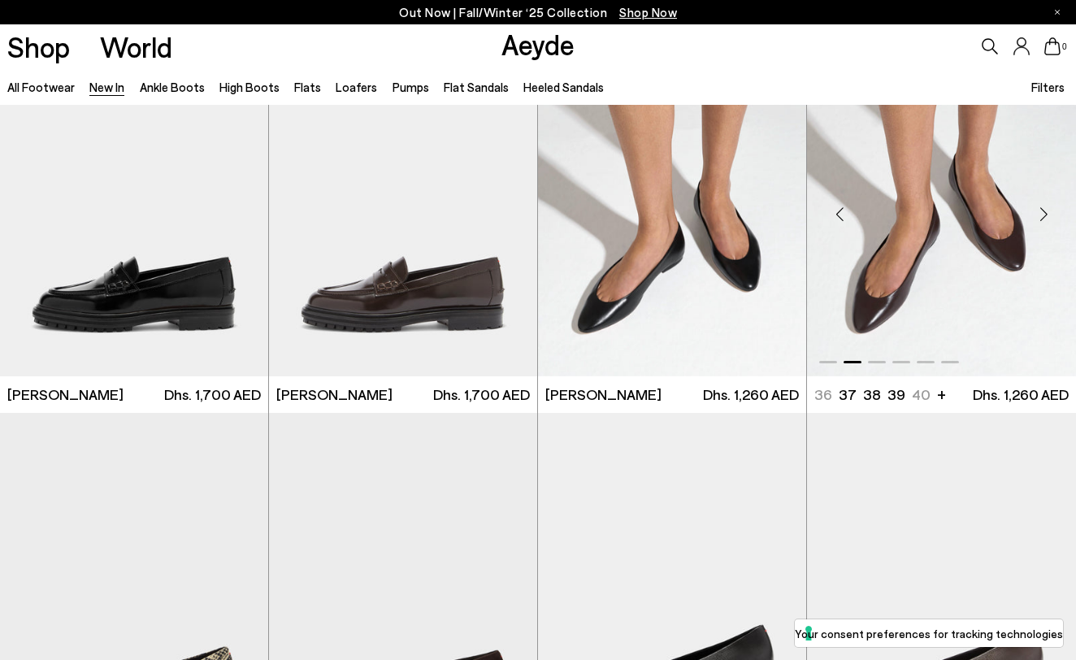
click at [1045, 211] on div "Next slide" at bounding box center [1043, 213] width 49 height 49
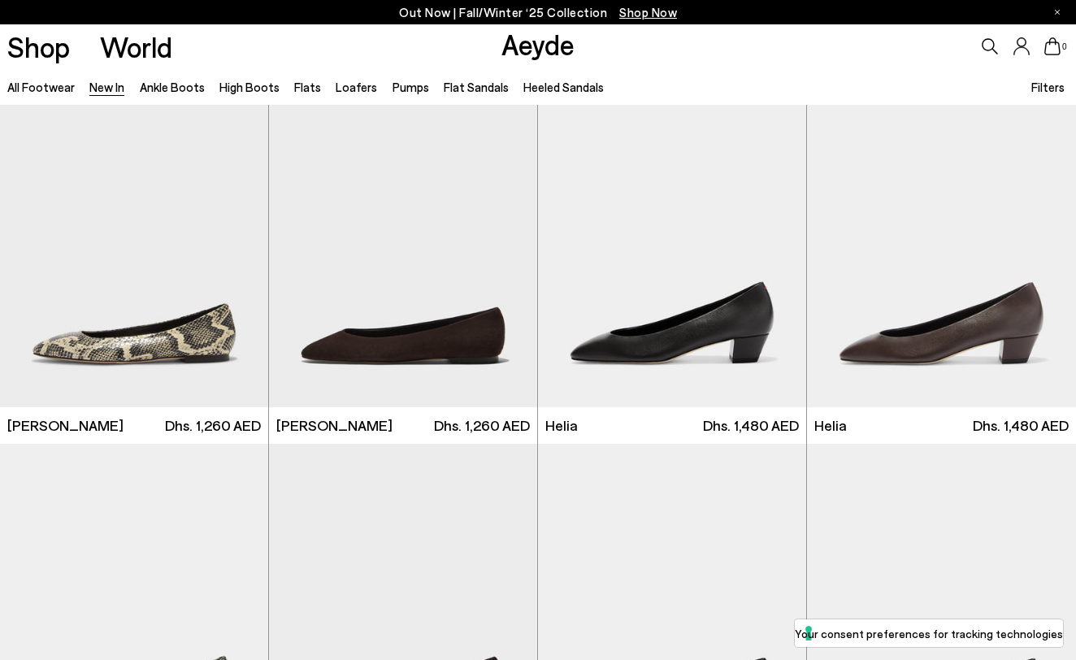
scroll to position [14620, 0]
click at [502, 238] on div "Next slide" at bounding box center [504, 244] width 49 height 49
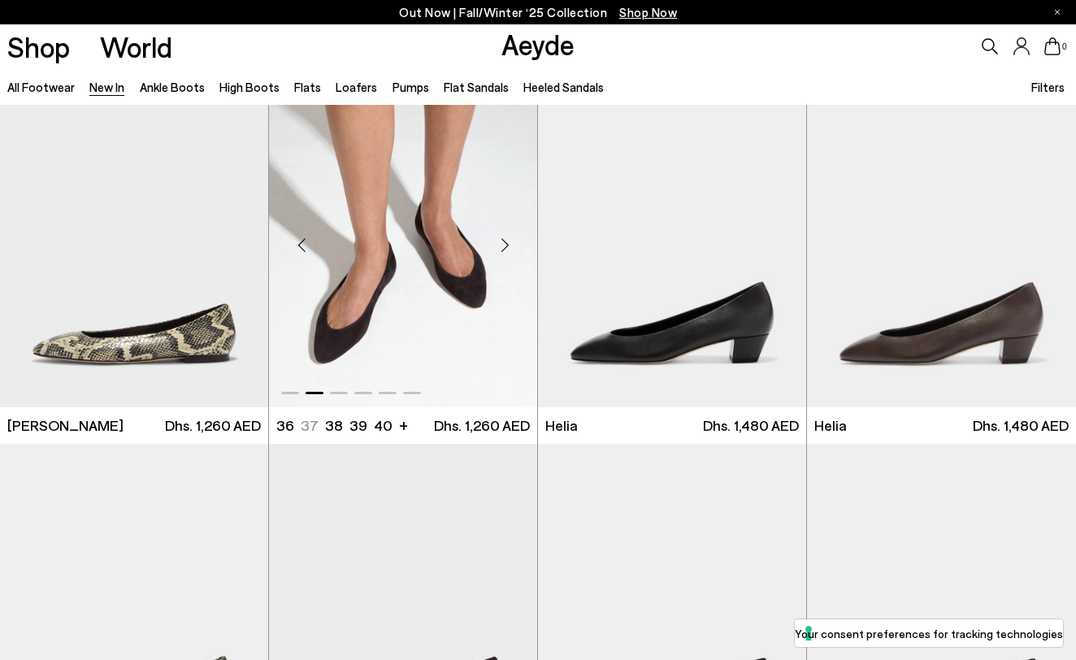
click at [503, 239] on div "Next slide" at bounding box center [504, 244] width 49 height 49
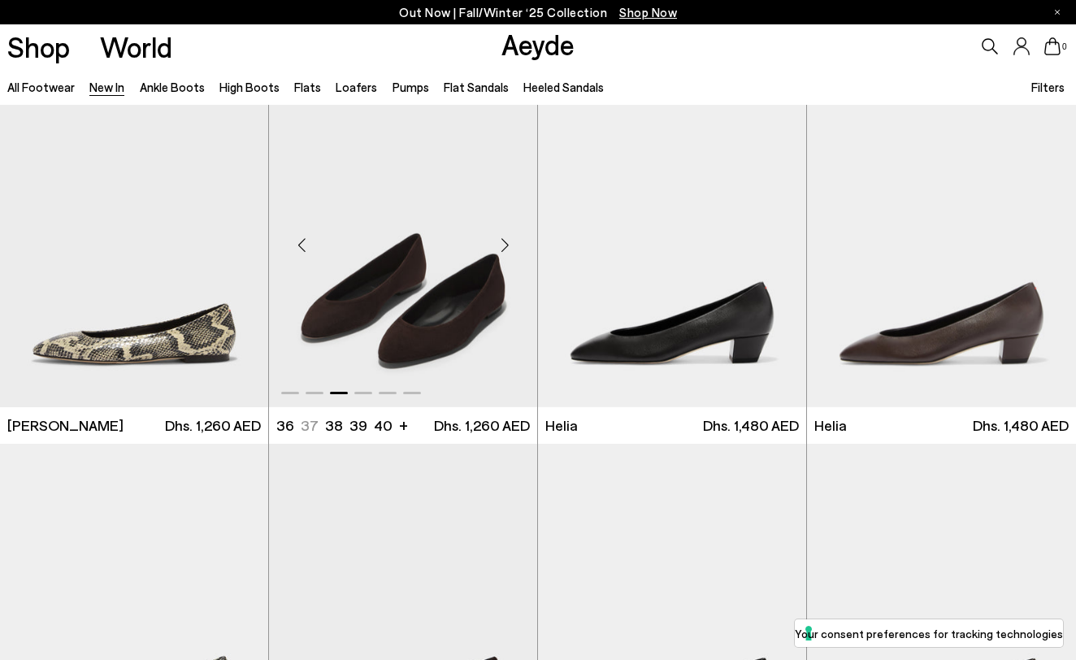
click at [503, 239] on div "Next slide" at bounding box center [504, 244] width 49 height 49
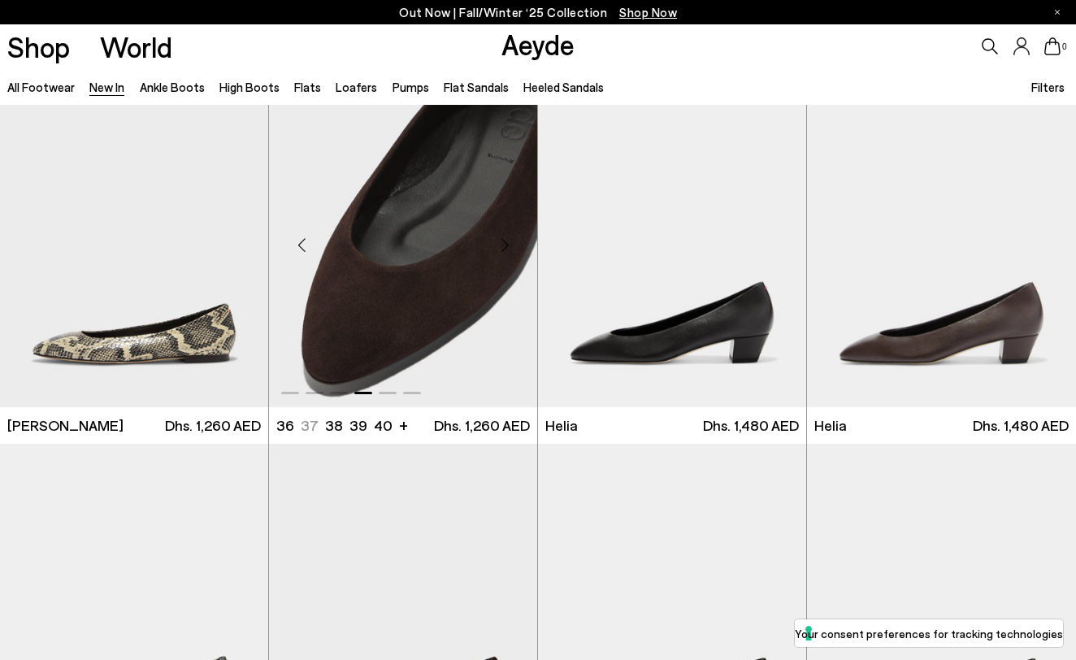
click at [503, 239] on div "Next slide" at bounding box center [504, 244] width 49 height 49
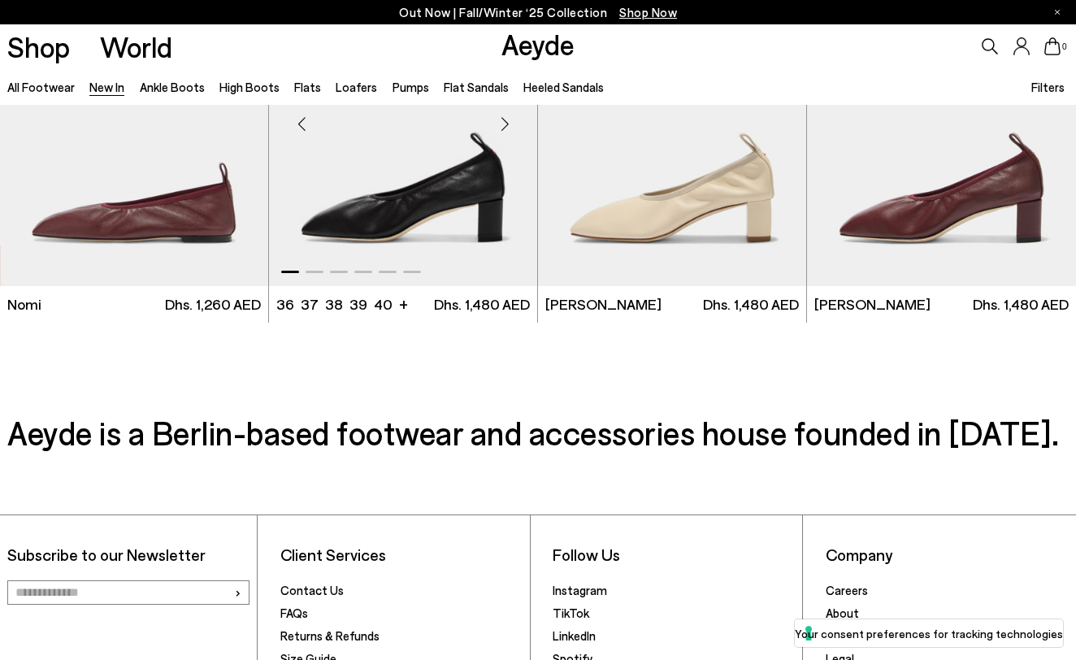
scroll to position [15927, 0]
